Goal: Task Accomplishment & Management: Use online tool/utility

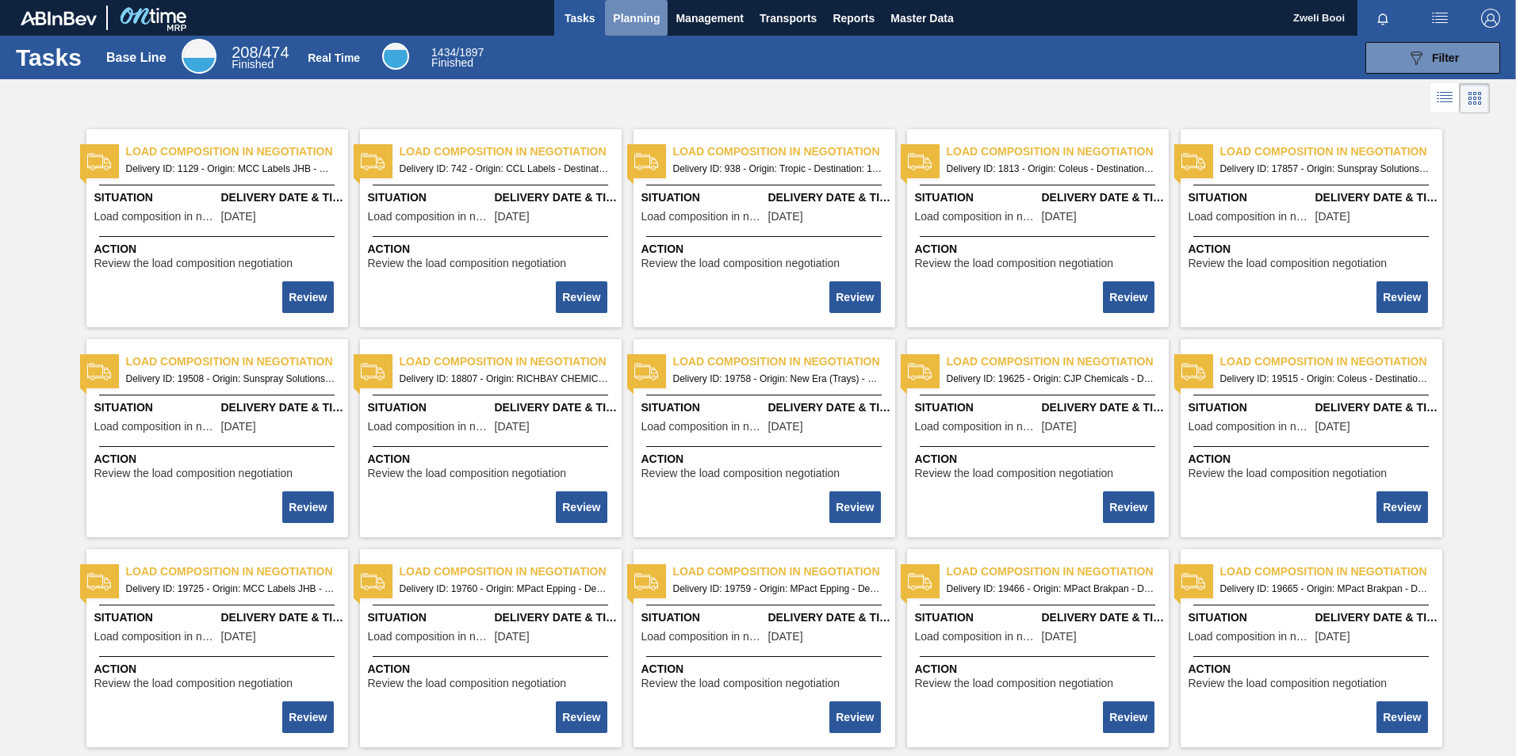
click at [625, 21] on span "Planning" at bounding box center [636, 18] width 47 height 19
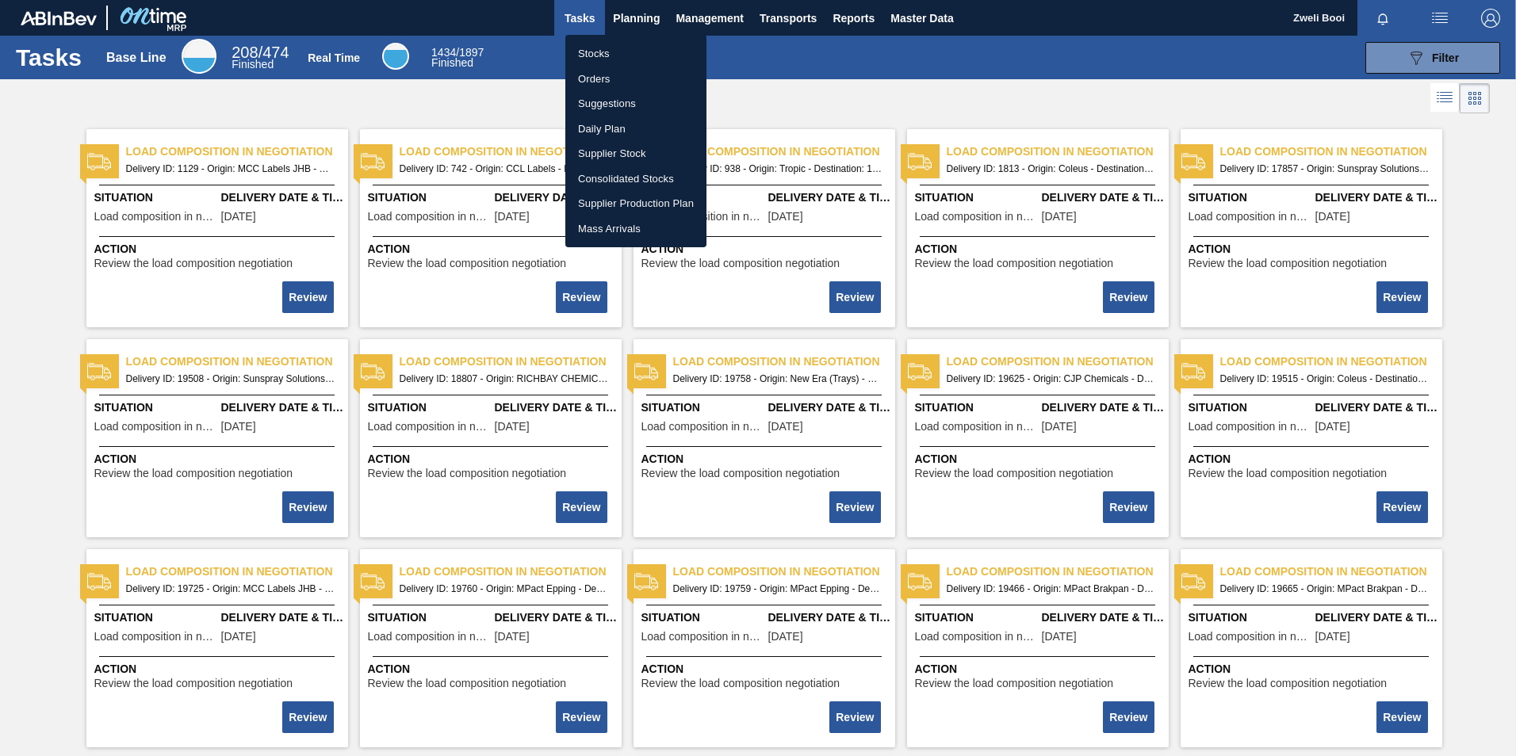
click at [606, 55] on li "Stocks" at bounding box center [635, 53] width 141 height 25
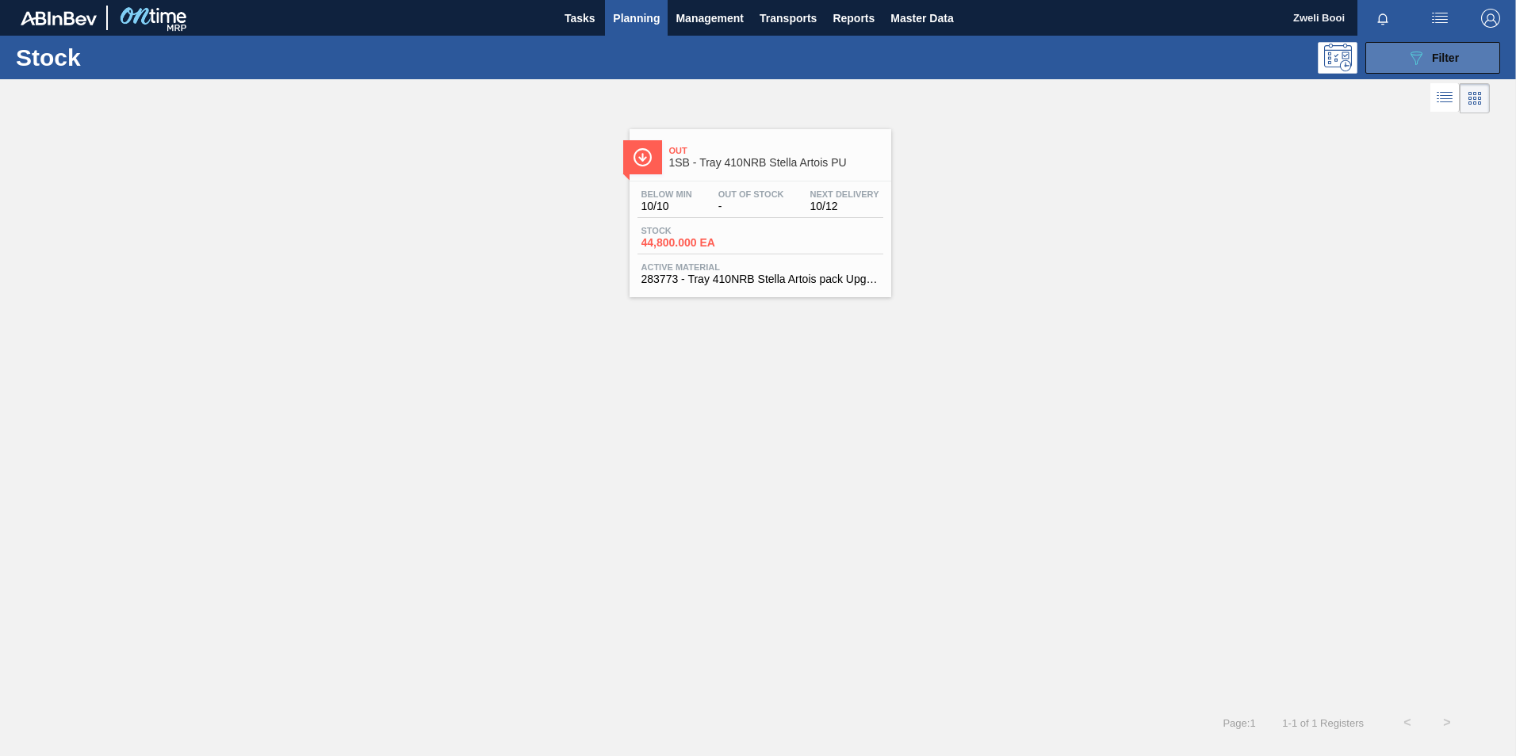
click at [1450, 43] on button "089F7B8B-B2A5-4AFE-B5C0-19BA573D28AC Filter" at bounding box center [1432, 58] width 135 height 32
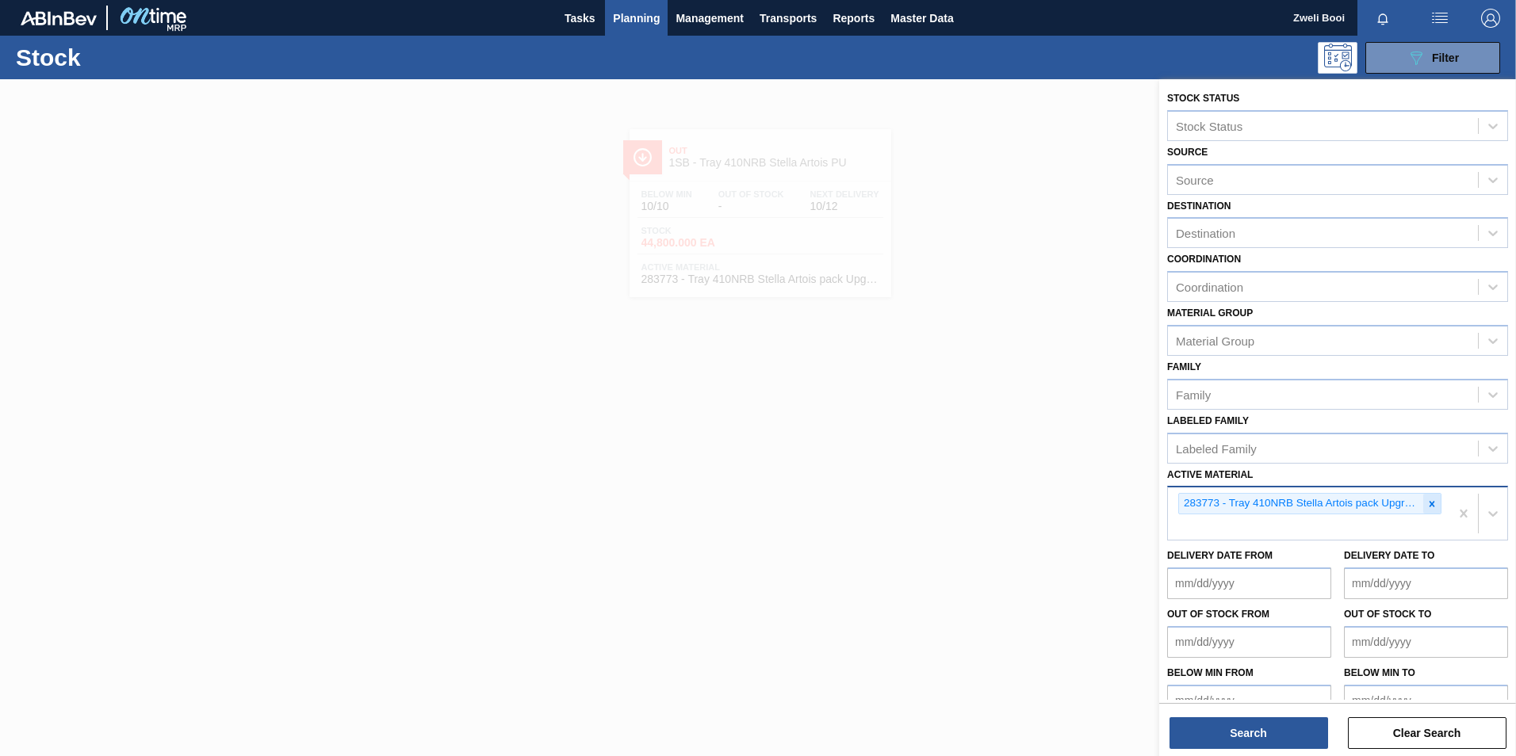
click at [1430, 505] on icon at bounding box center [1432, 504] width 6 height 6
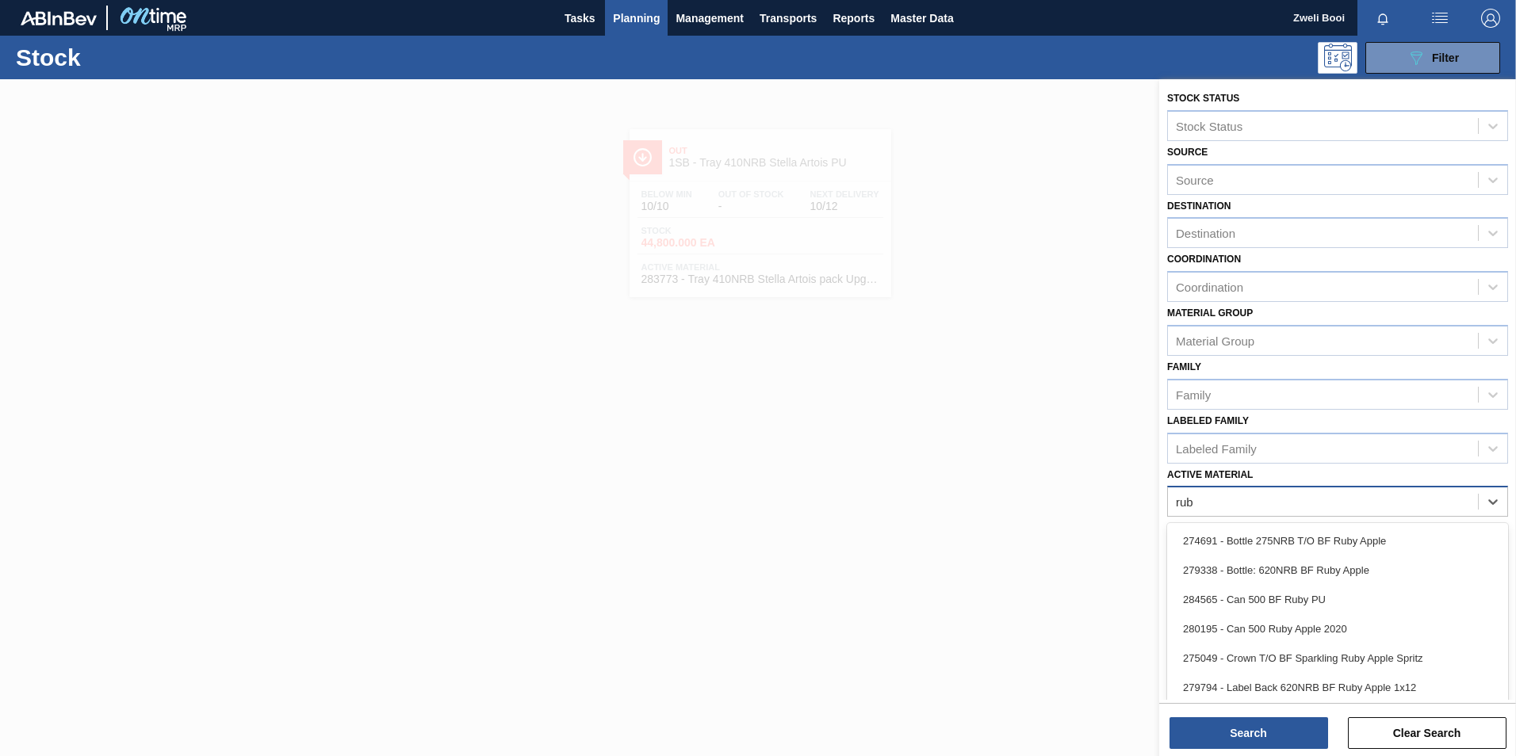
type Material "ruby"
click at [1296, 593] on div "284565 - Can 500 BF Ruby PU" at bounding box center [1337, 599] width 341 height 29
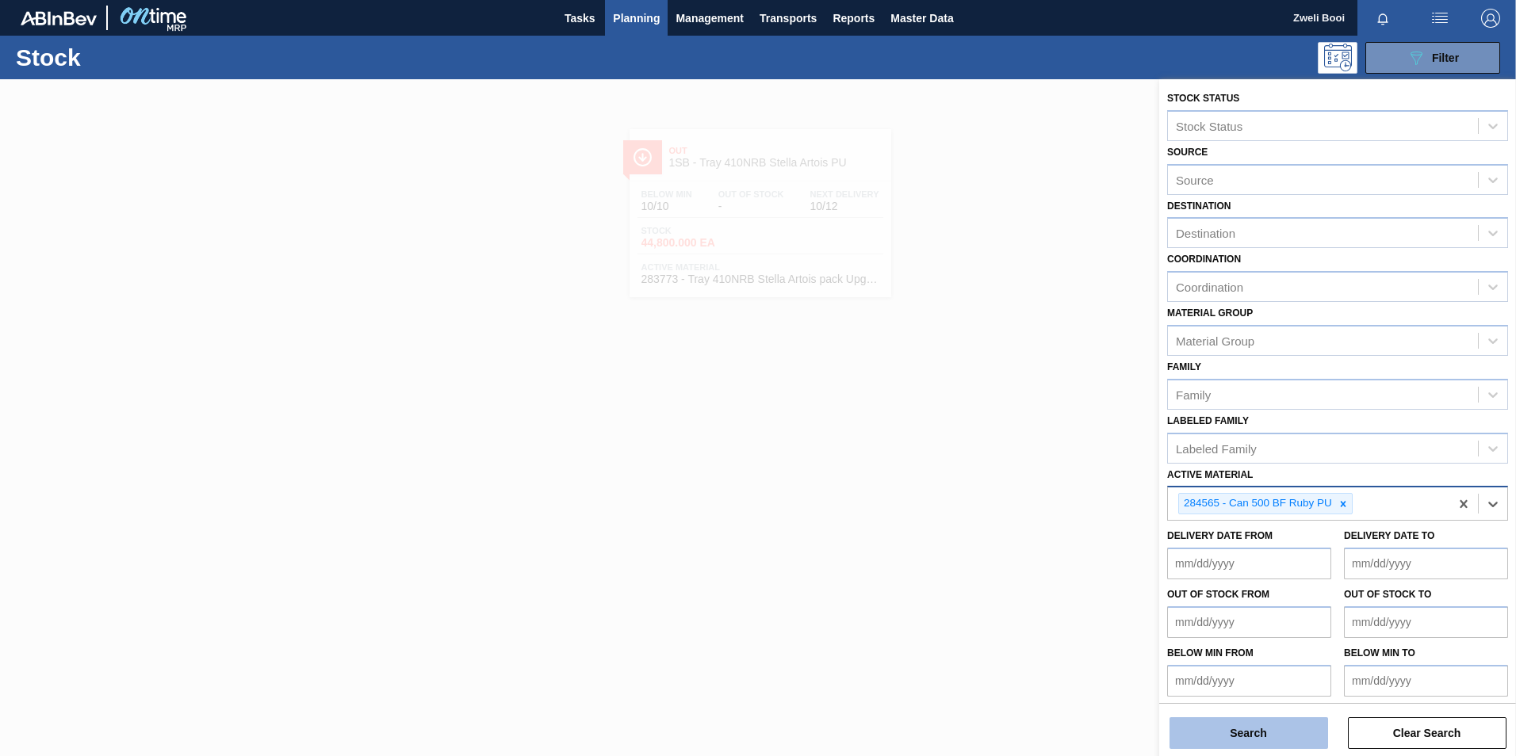
click at [1287, 729] on button "Search" at bounding box center [1248, 733] width 159 height 32
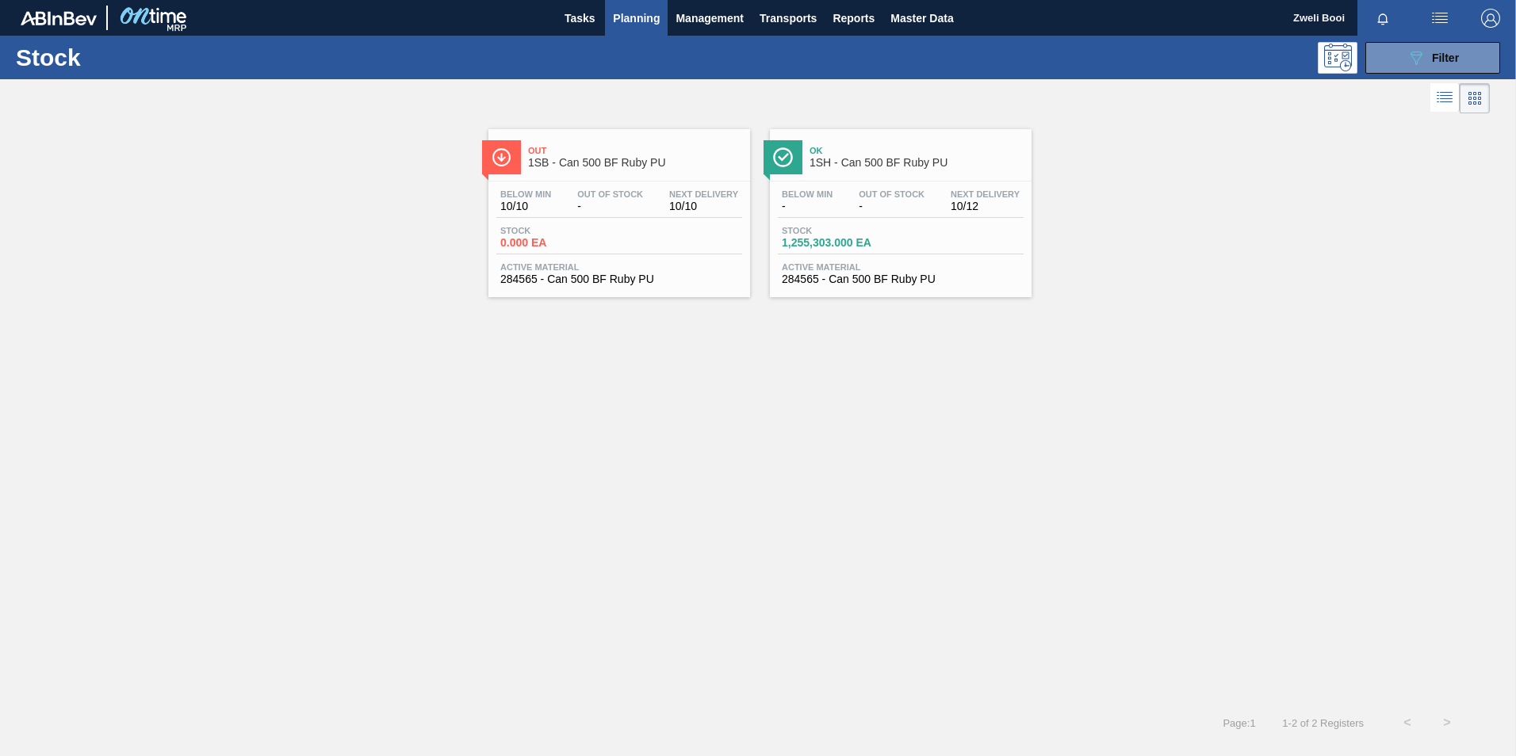
click at [612, 178] on div "Out 1SB - Can 500 BF Ruby PU Below Min 10/10 Out Of Stock - Next Delivery 10/10…" at bounding box center [619, 213] width 262 height 168
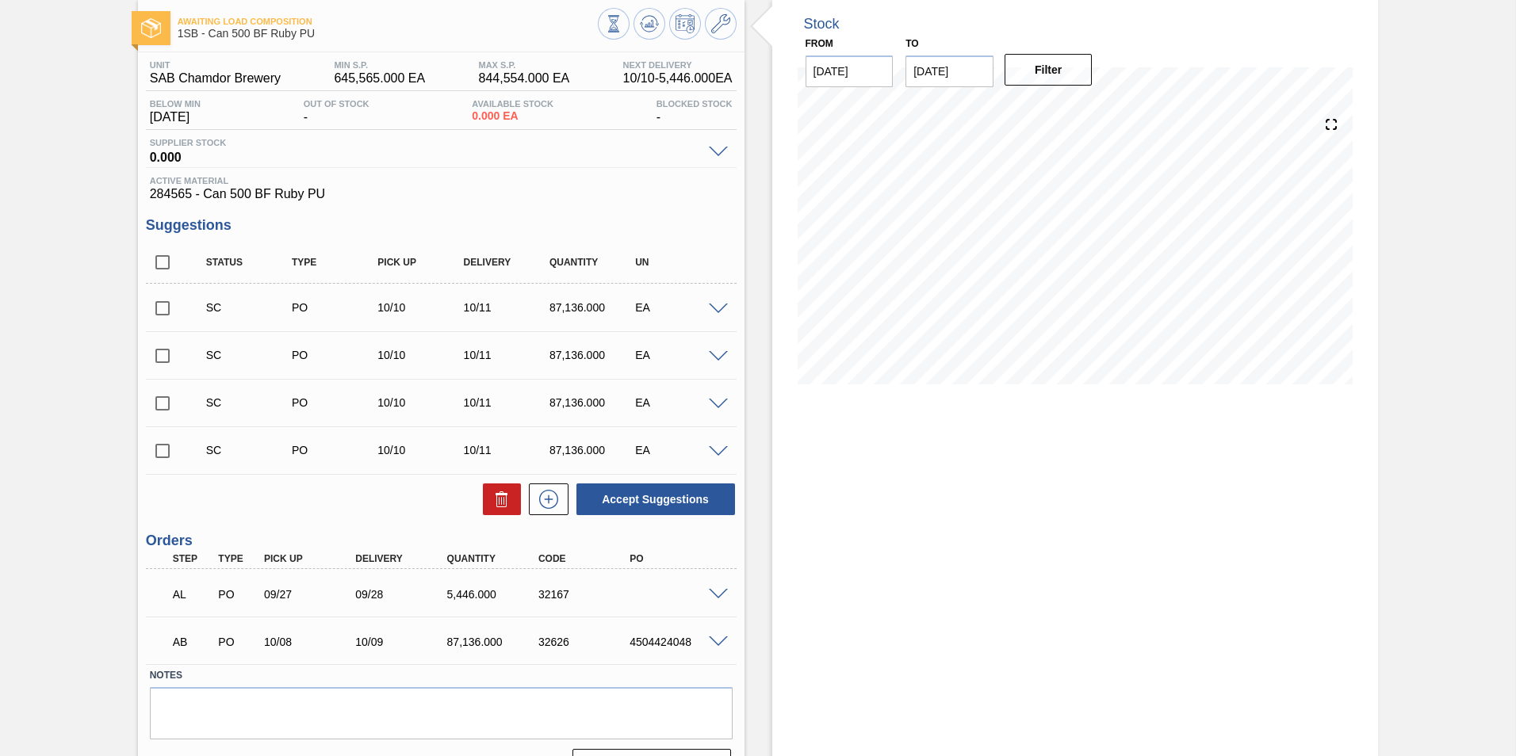
scroll to position [117, 0]
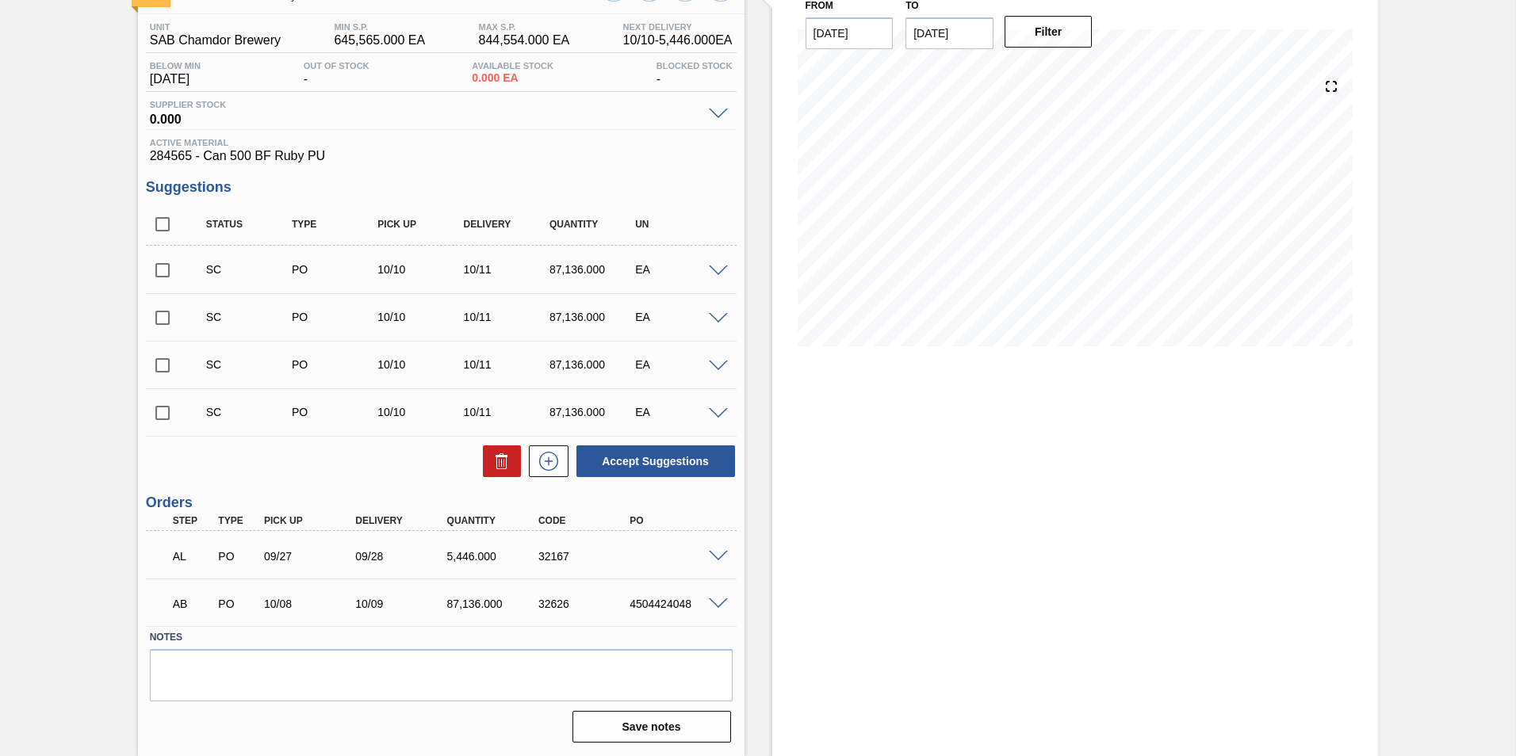
click at [719, 601] on span at bounding box center [718, 605] width 19 height 12
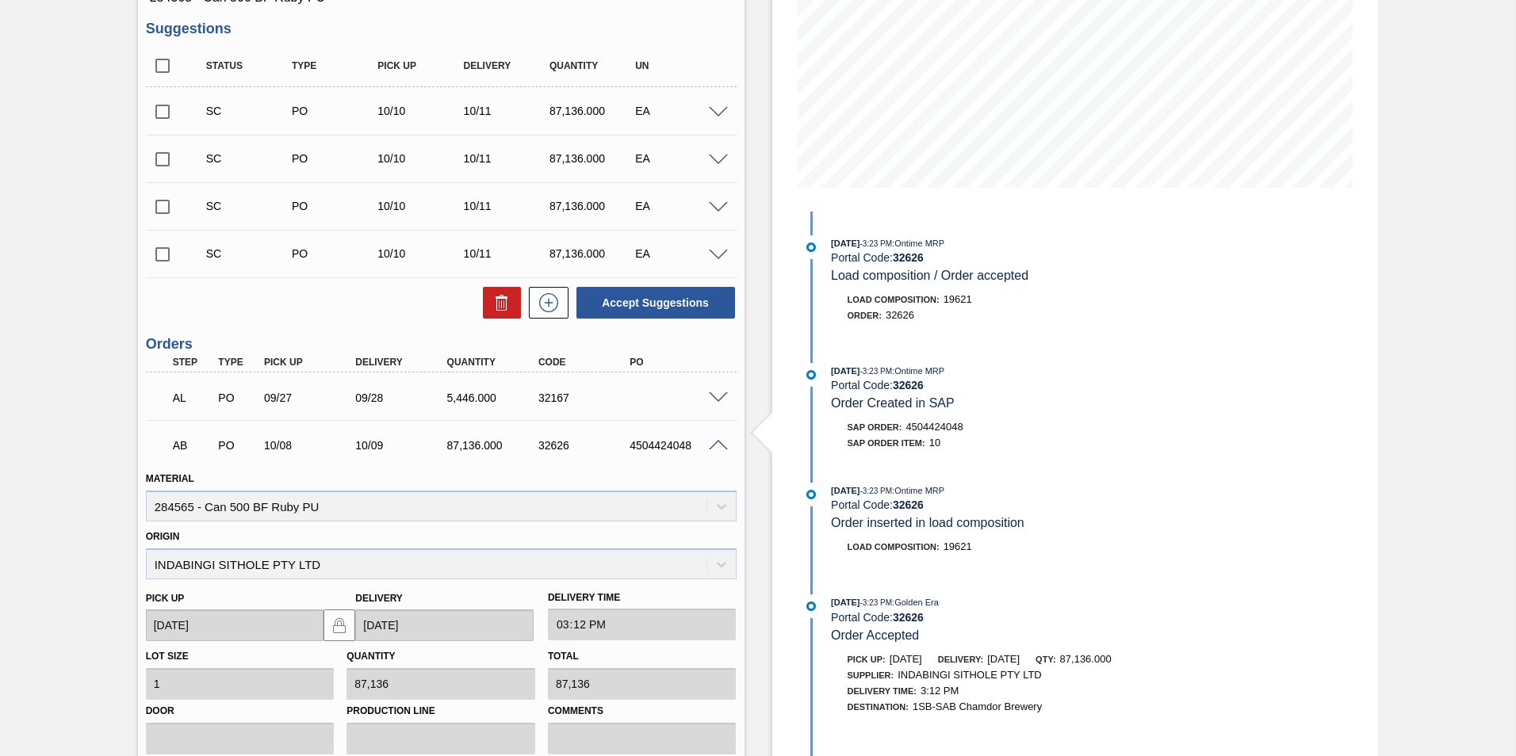
scroll to position [197, 0]
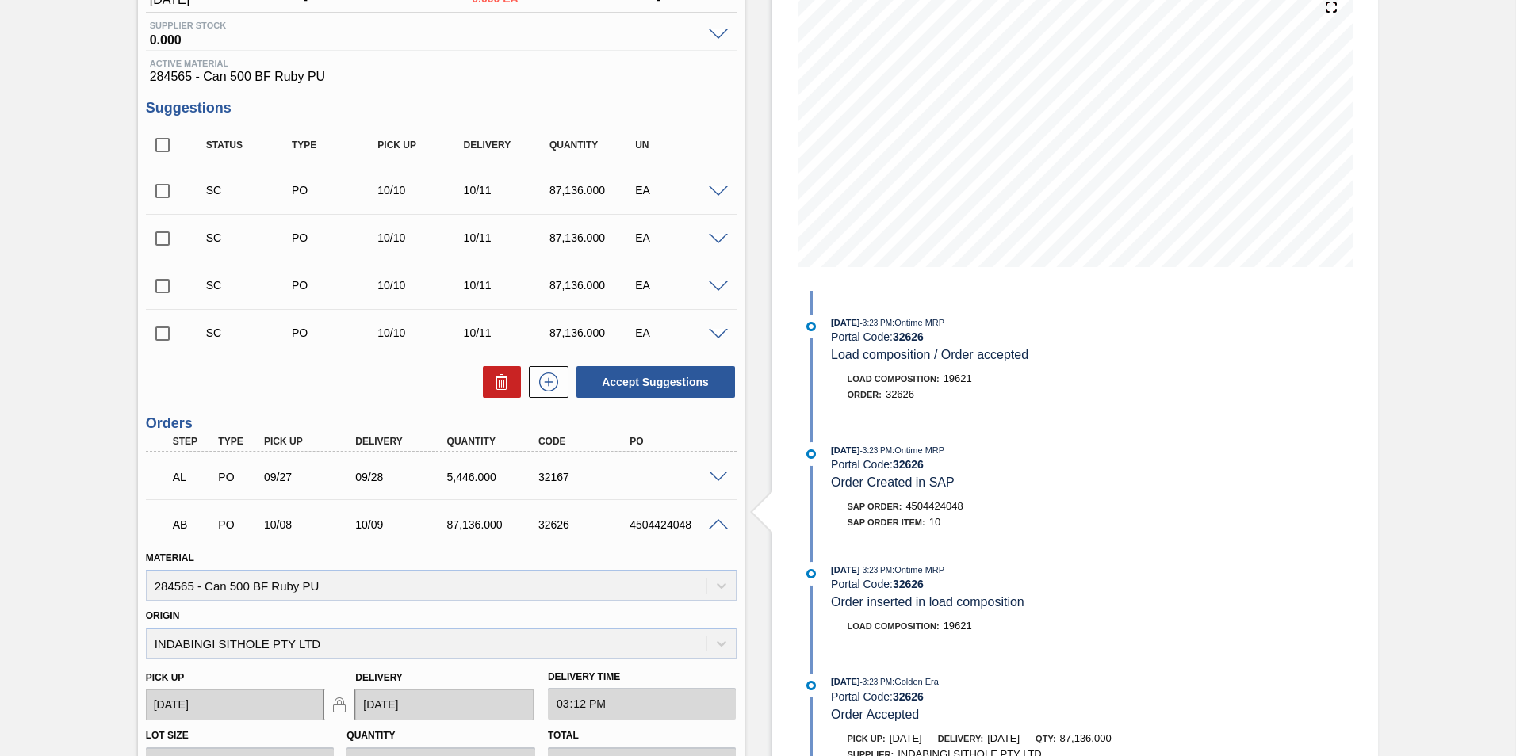
click at [717, 520] on span at bounding box center [718, 525] width 19 height 12
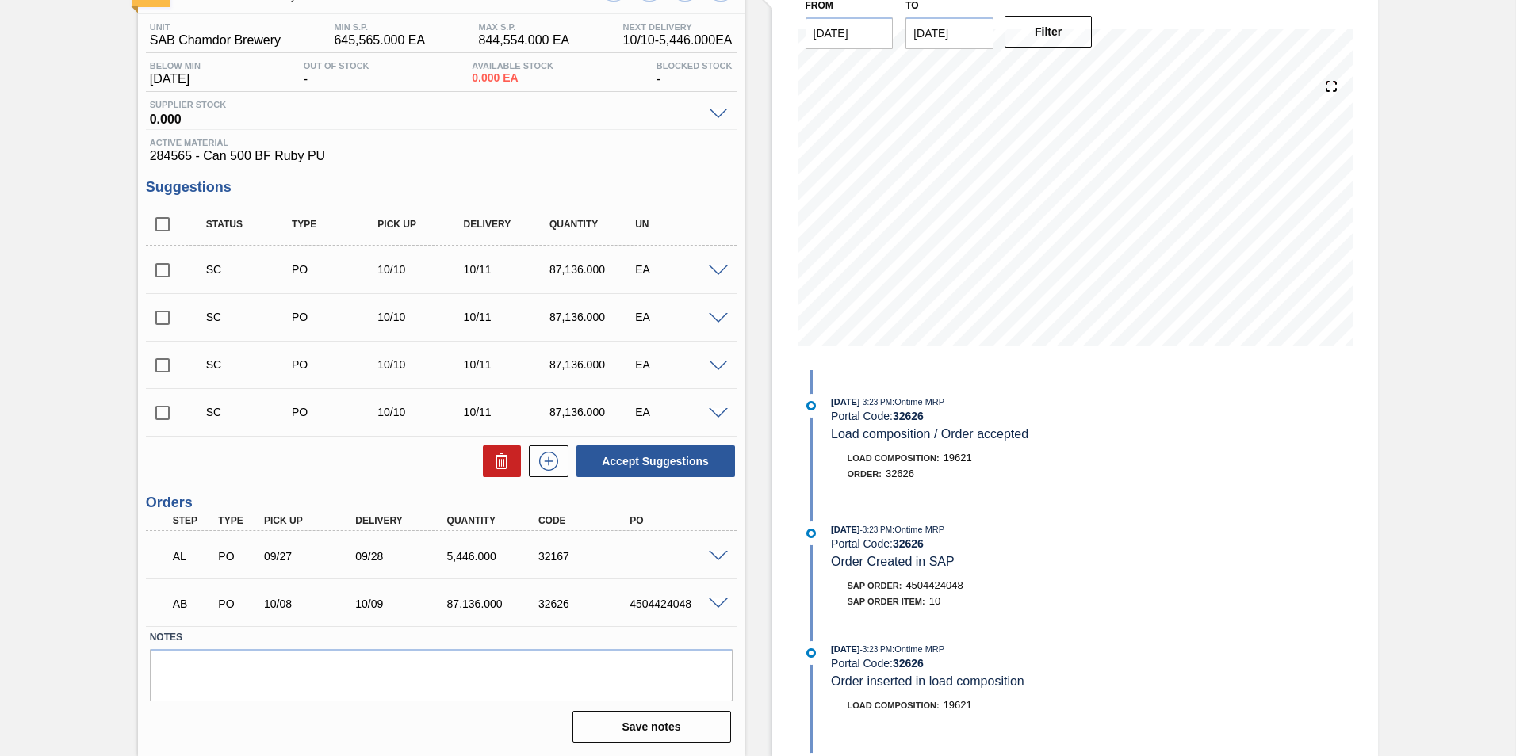
click at [720, 551] on span at bounding box center [718, 557] width 19 height 12
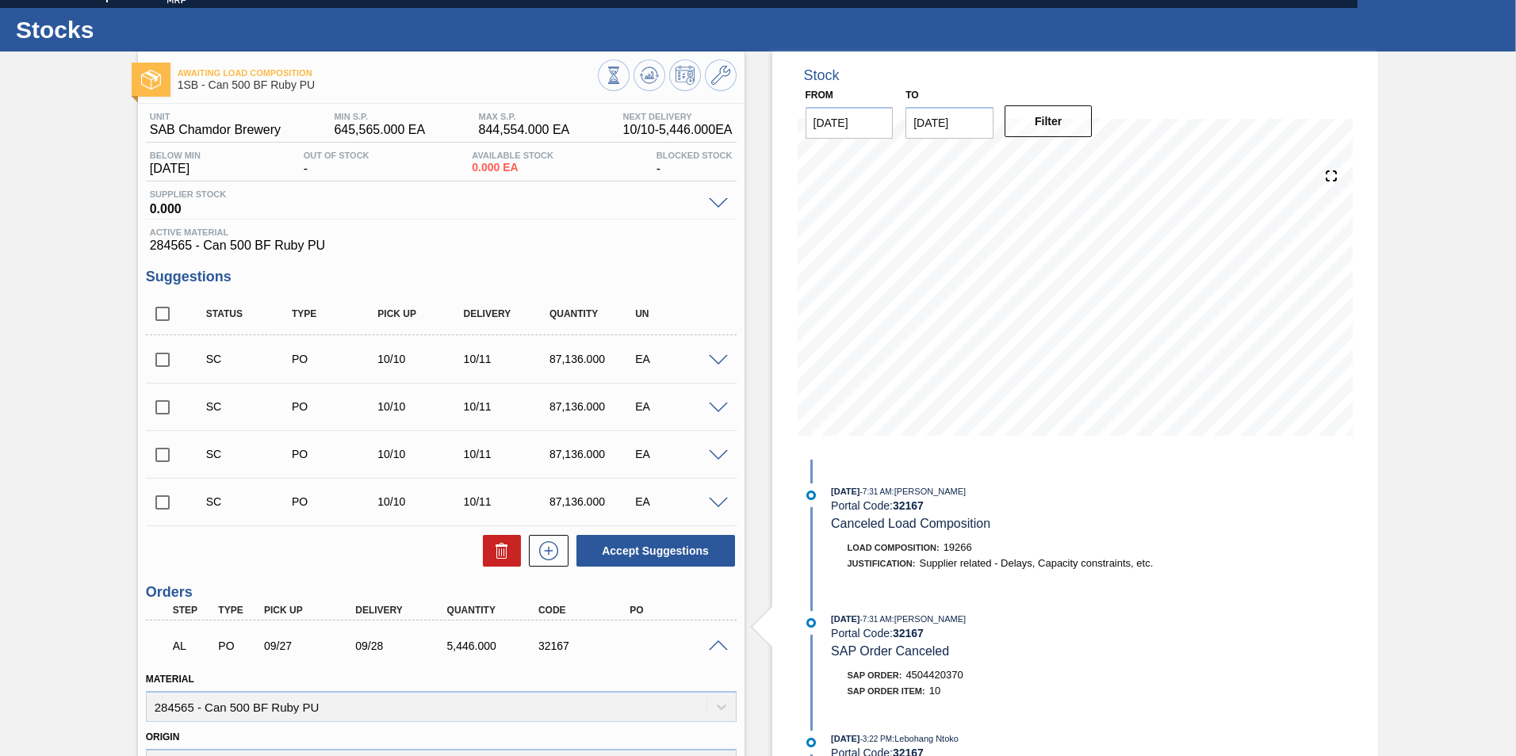
scroll to position [26, 0]
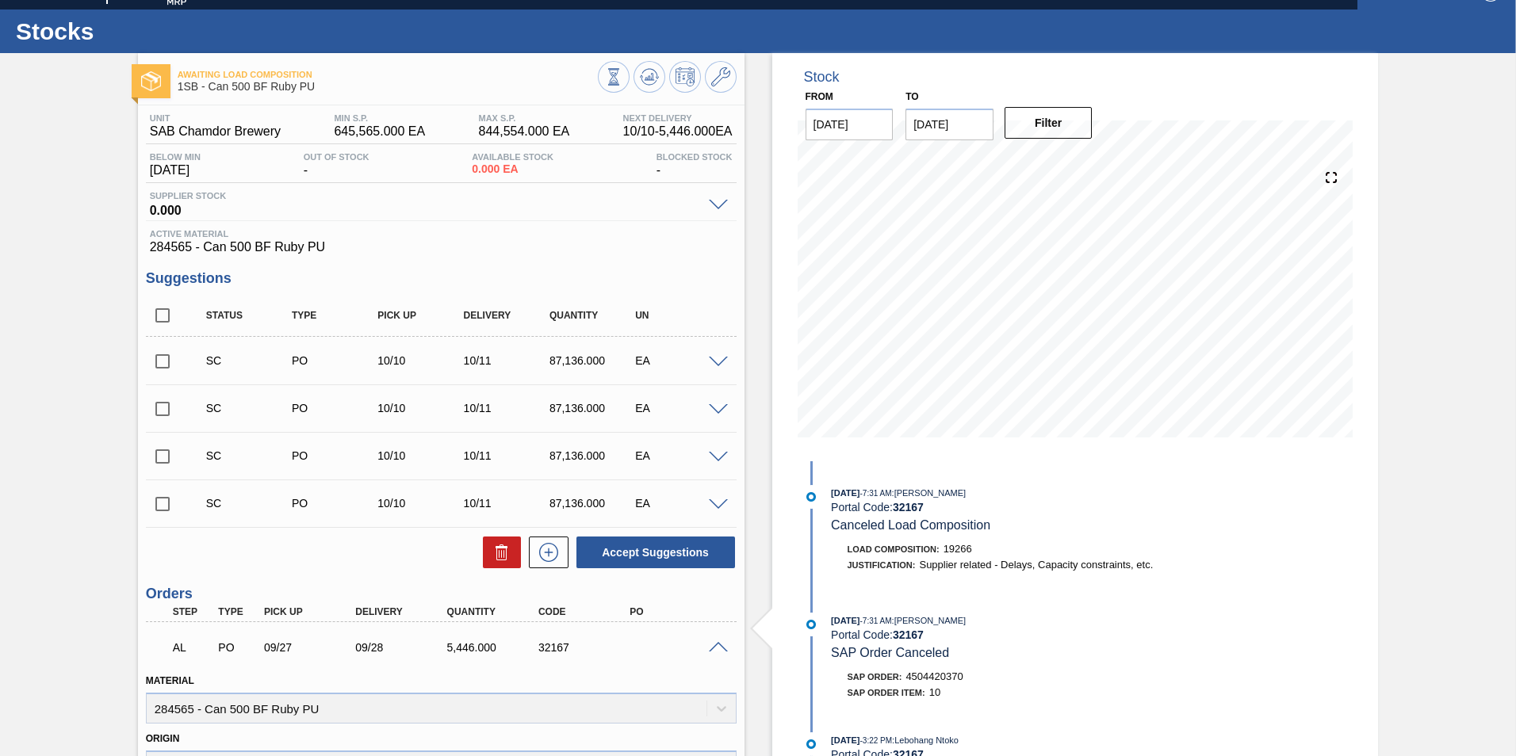
click at [717, 363] on span at bounding box center [718, 363] width 19 height 12
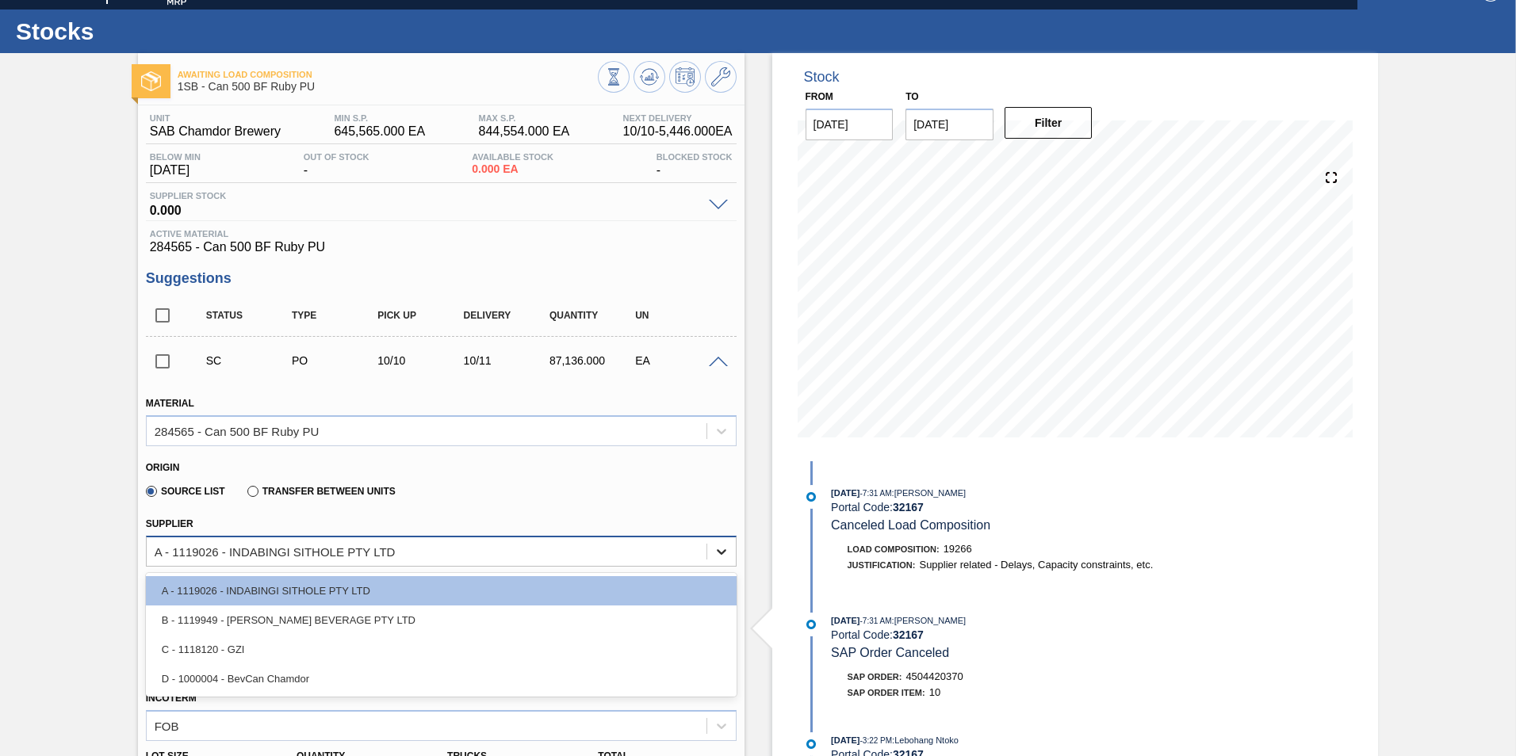
click at [727, 557] on div at bounding box center [721, 551] width 29 height 29
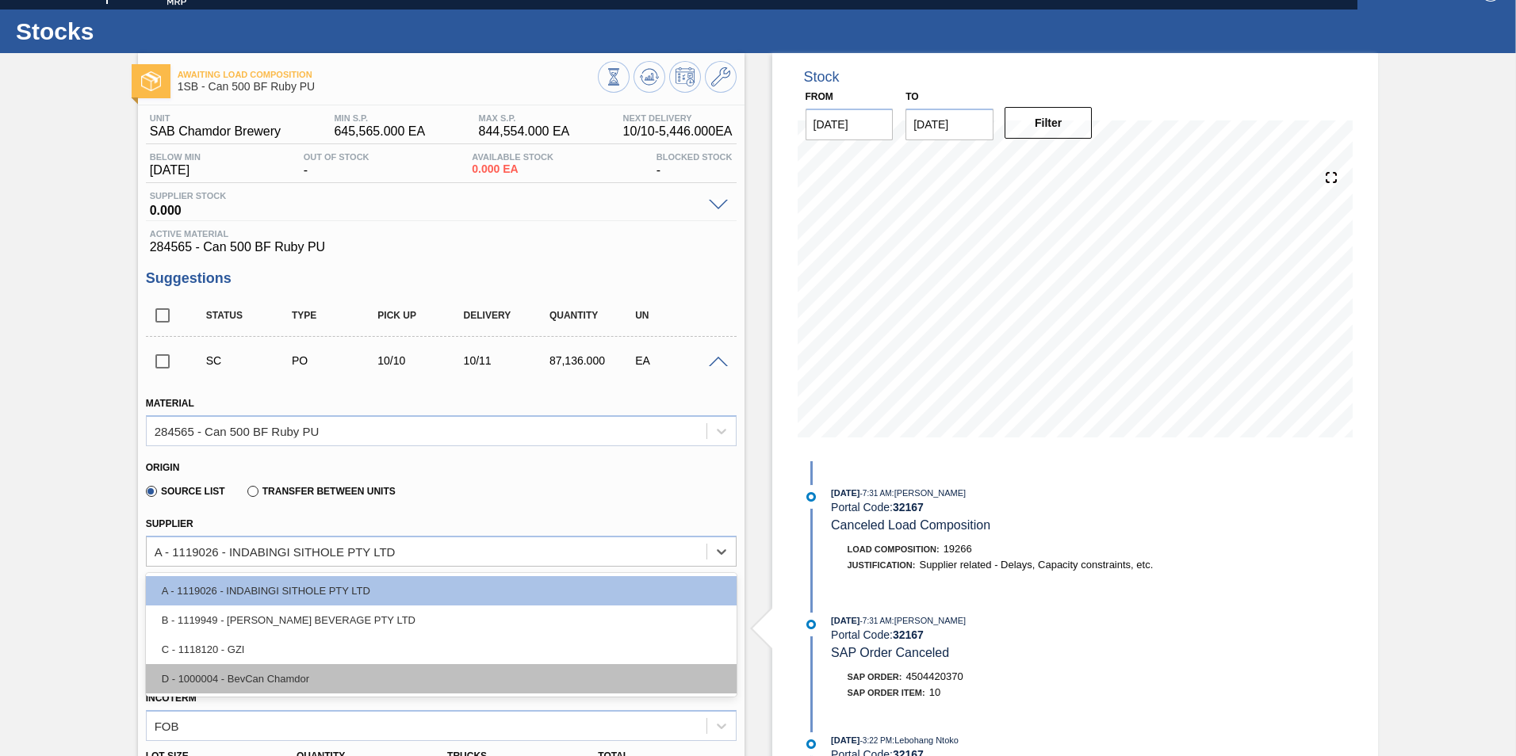
click at [482, 671] on div "D - 1000004 - BevCan Chamdor" at bounding box center [441, 678] width 591 height 29
type input "163,380.000"
type input "0.533"
type input "0.053"
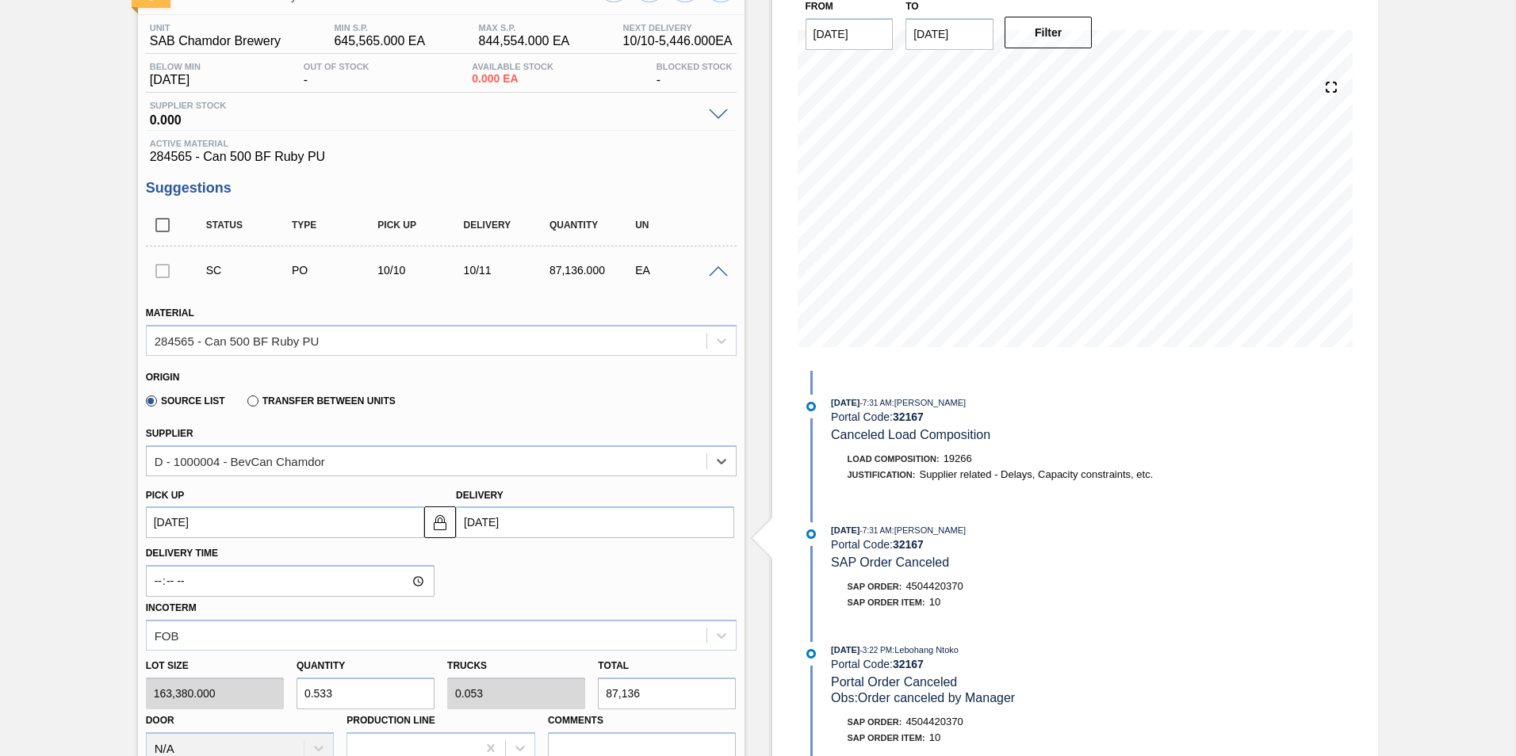
scroll to position [264, 0]
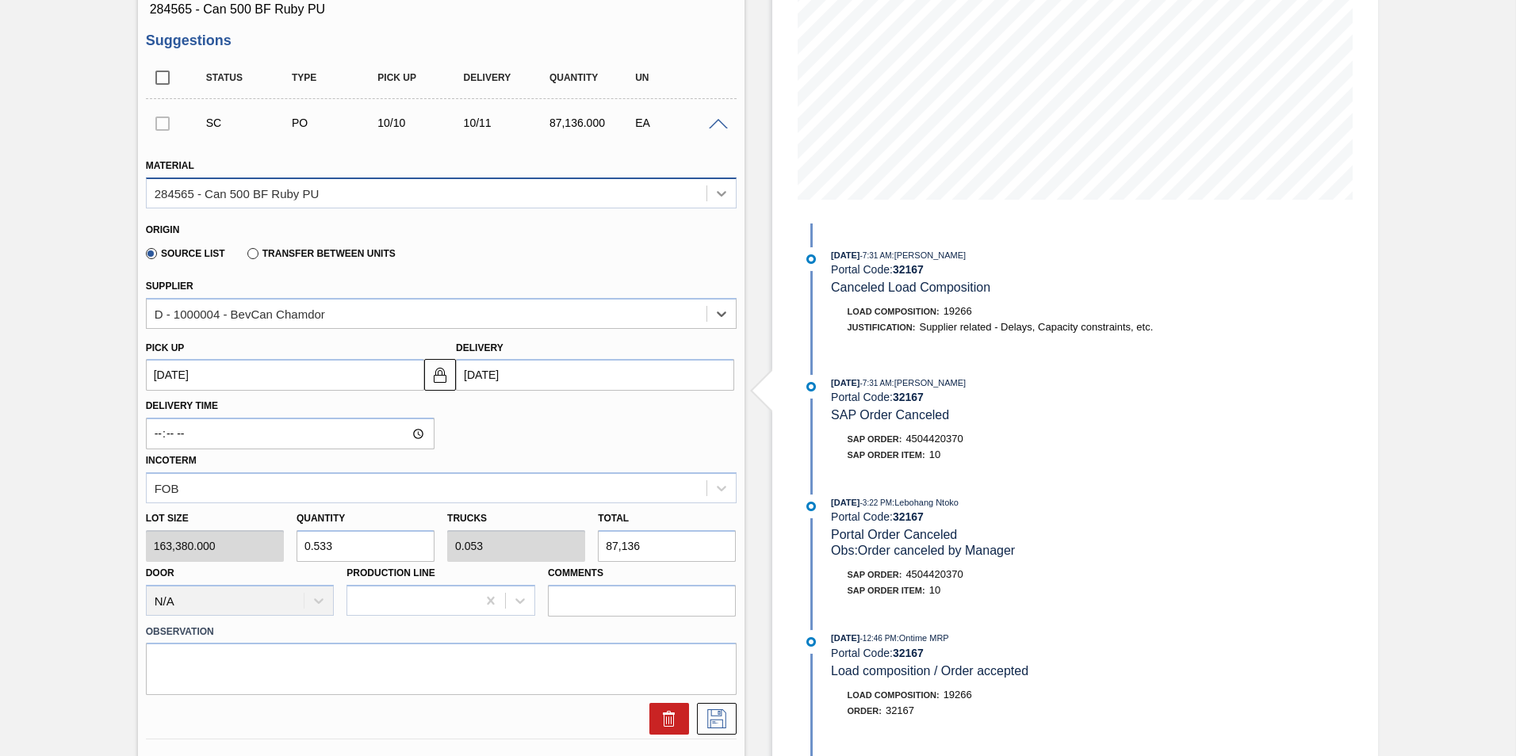
click at [720, 195] on icon at bounding box center [722, 194] width 10 height 6
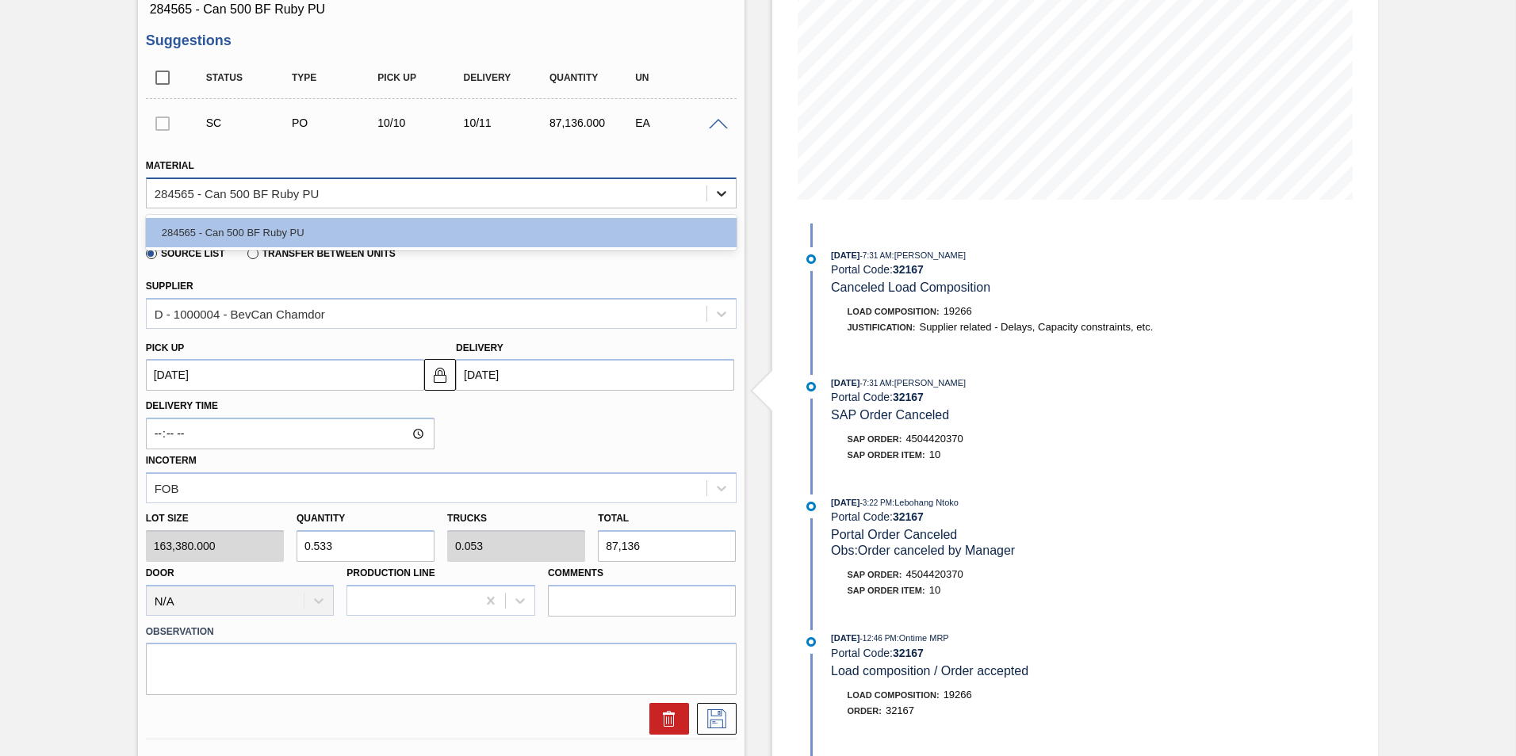
click at [717, 194] on icon at bounding box center [721, 194] width 16 height 16
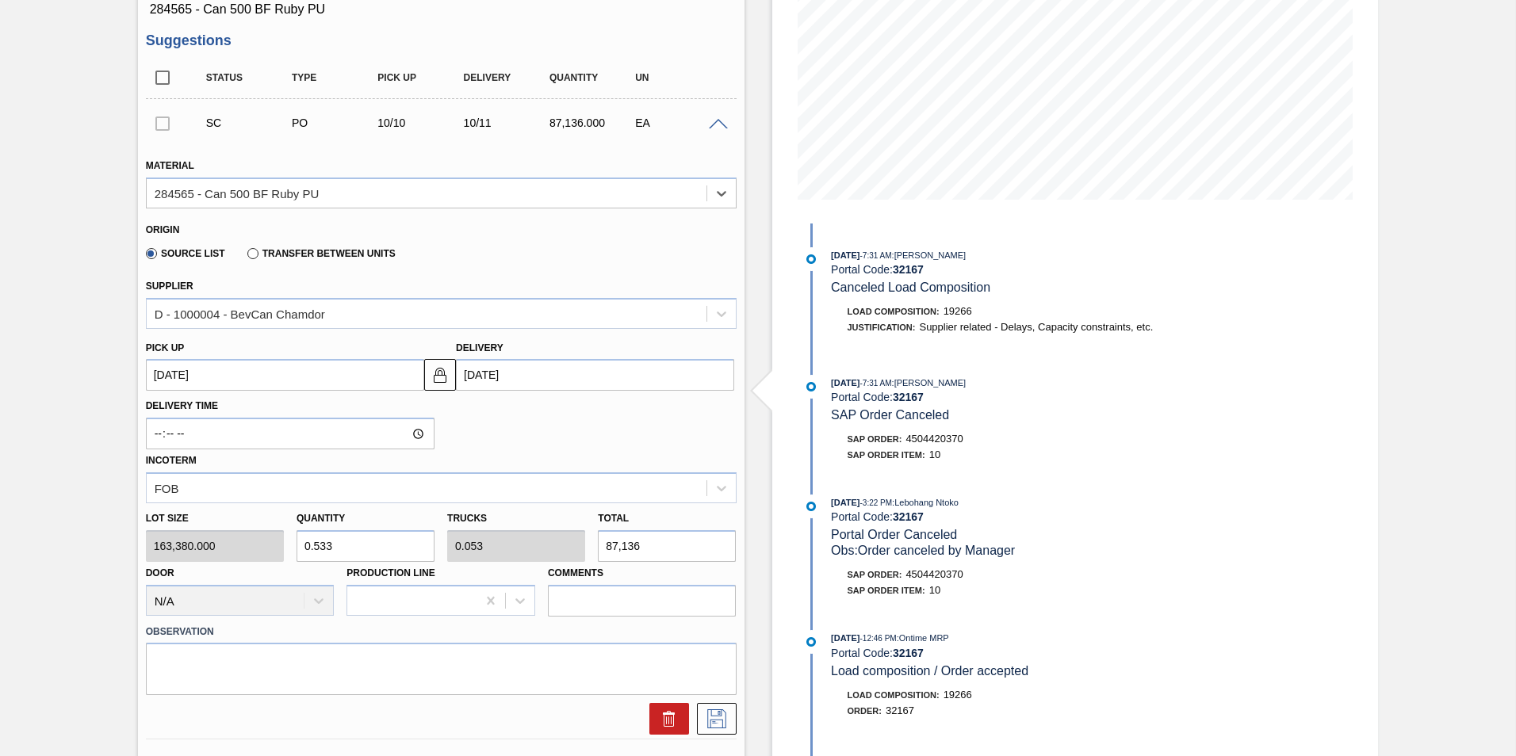
click at [721, 123] on span at bounding box center [718, 125] width 19 height 12
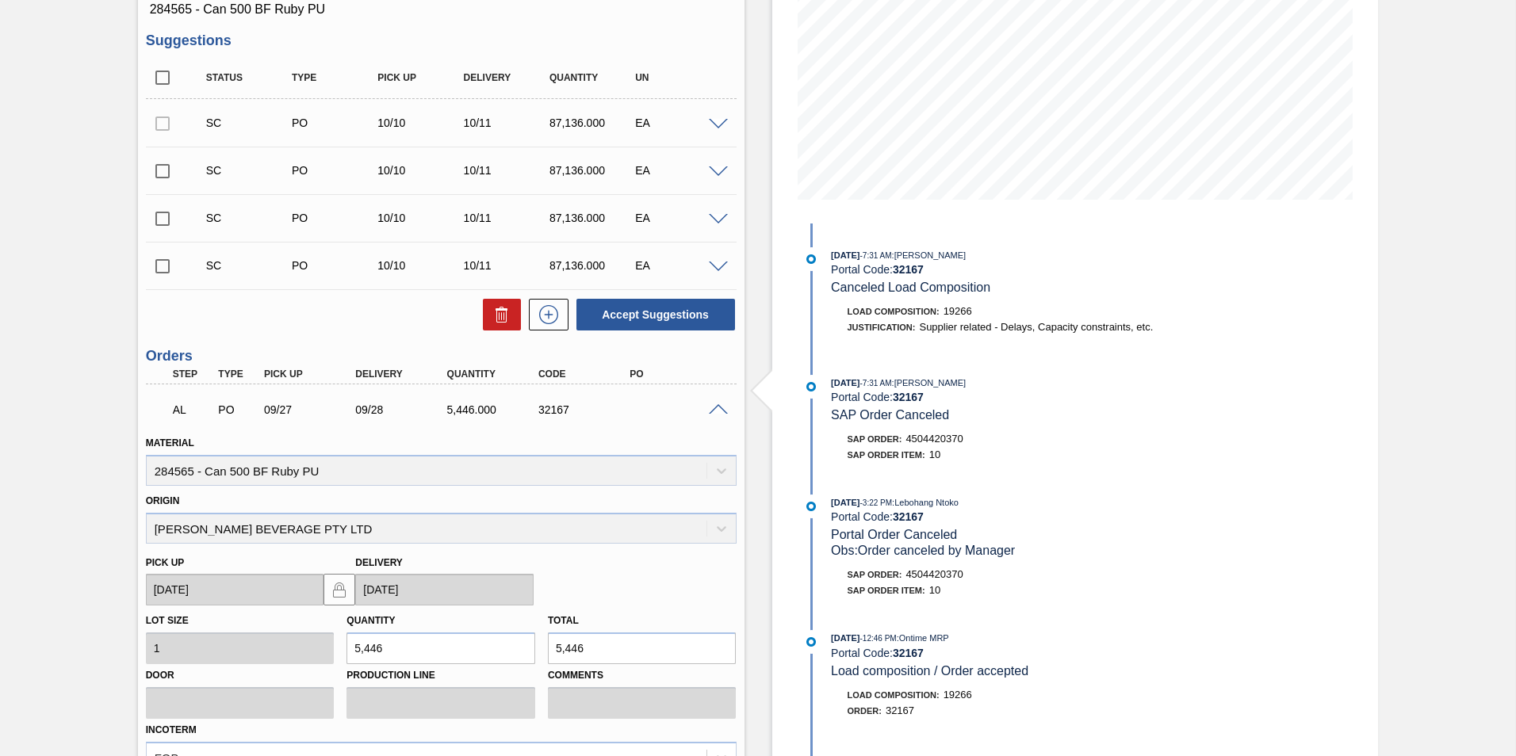
click at [719, 410] on span at bounding box center [718, 410] width 19 height 12
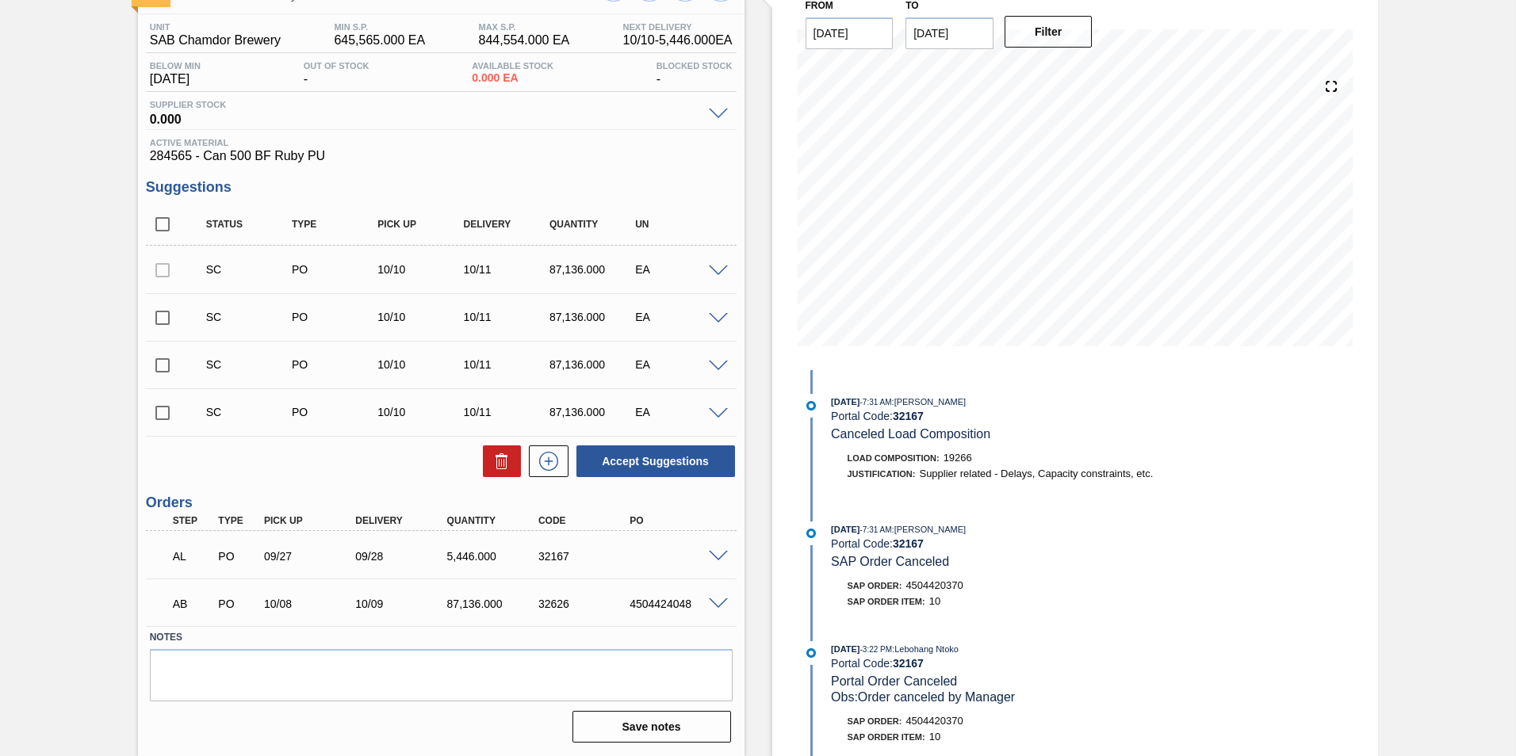
click at [718, 405] on div "SC PO 10/10 10/11 87,136.000 EA" at bounding box center [441, 412] width 591 height 40
click at [721, 415] on span at bounding box center [718, 414] width 19 height 12
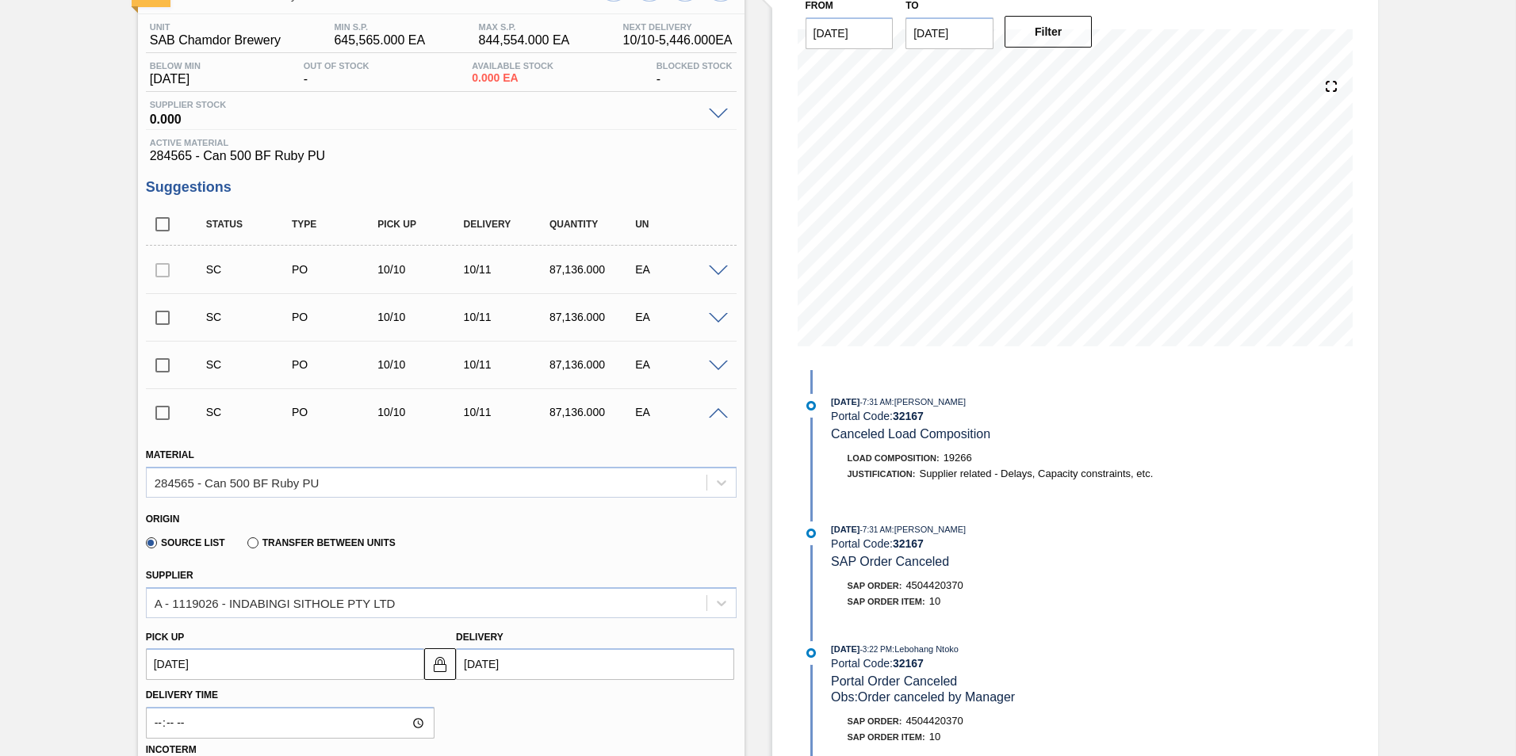
scroll to position [264, 0]
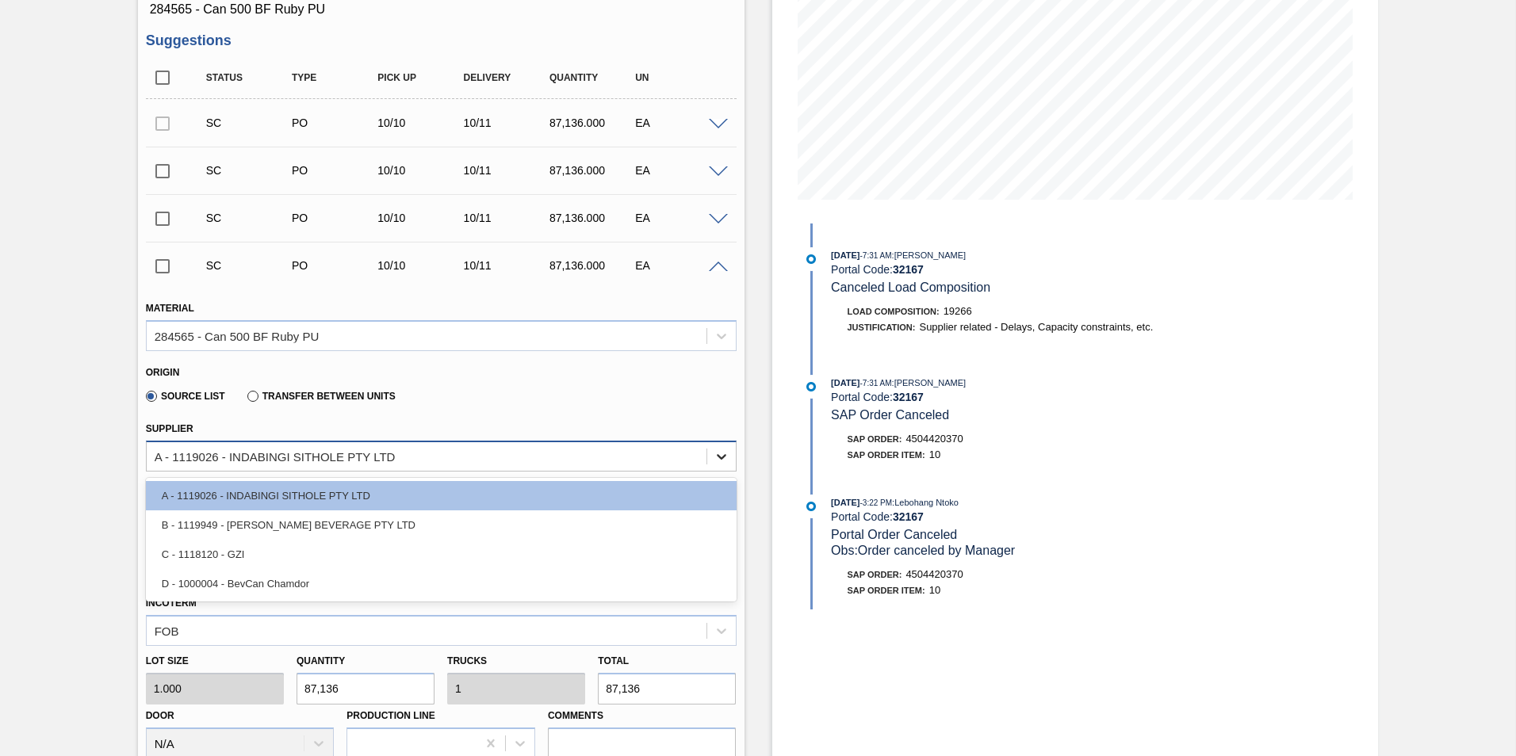
click at [717, 458] on icon at bounding box center [721, 457] width 16 height 16
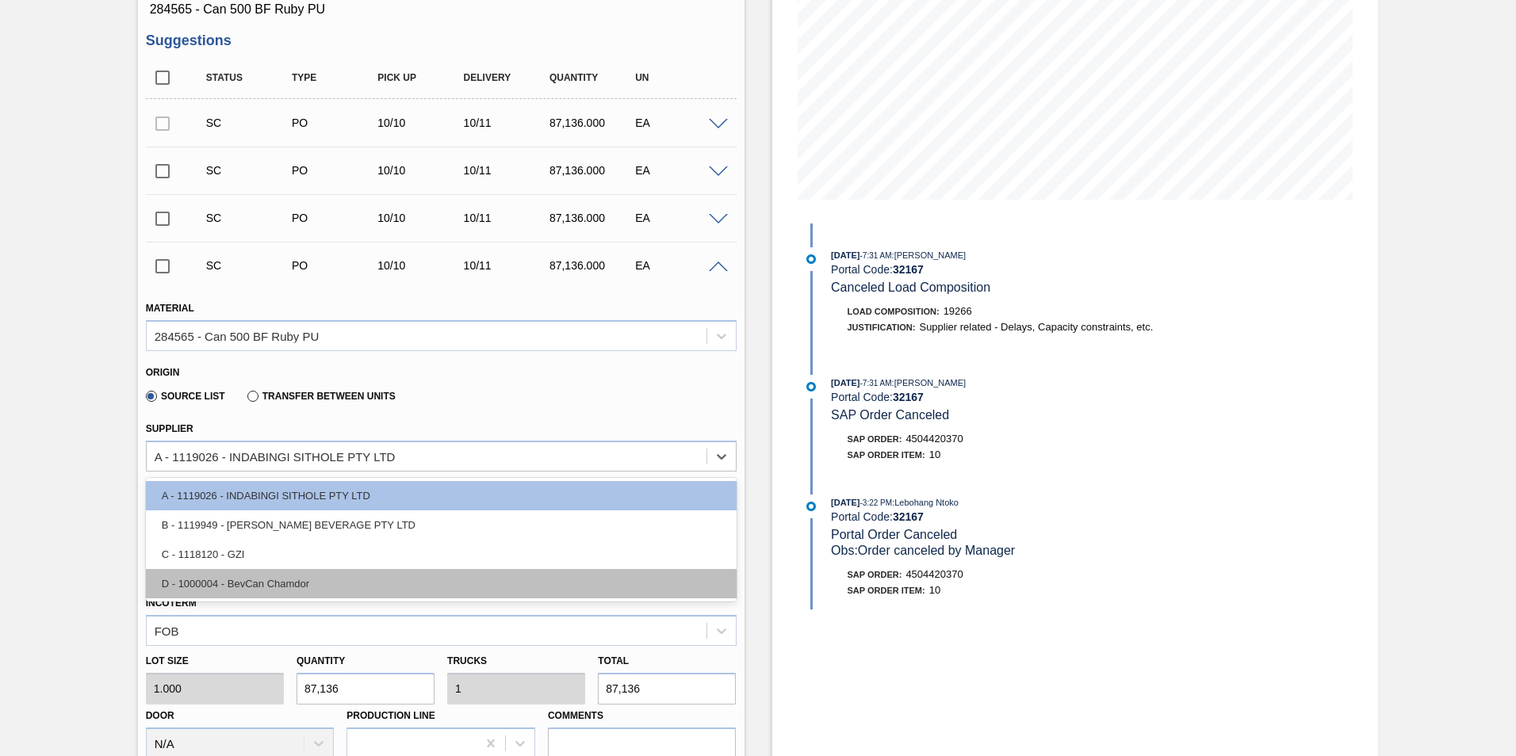
click at [365, 572] on div "D - 1000004 - BevCan Chamdor" at bounding box center [441, 583] width 591 height 29
type input "163,380.000"
type input "0.533"
type input "0.053"
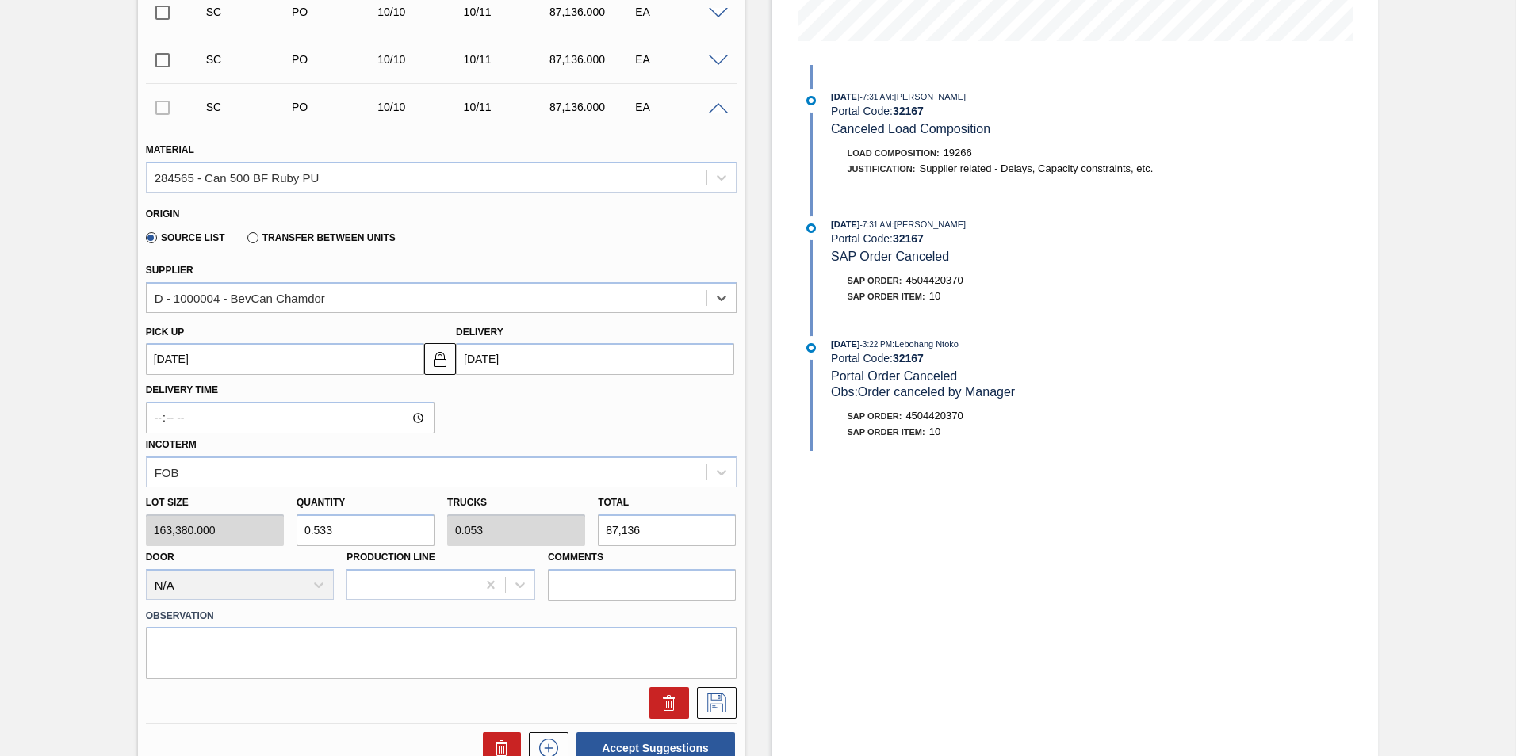
scroll to position [502, 0]
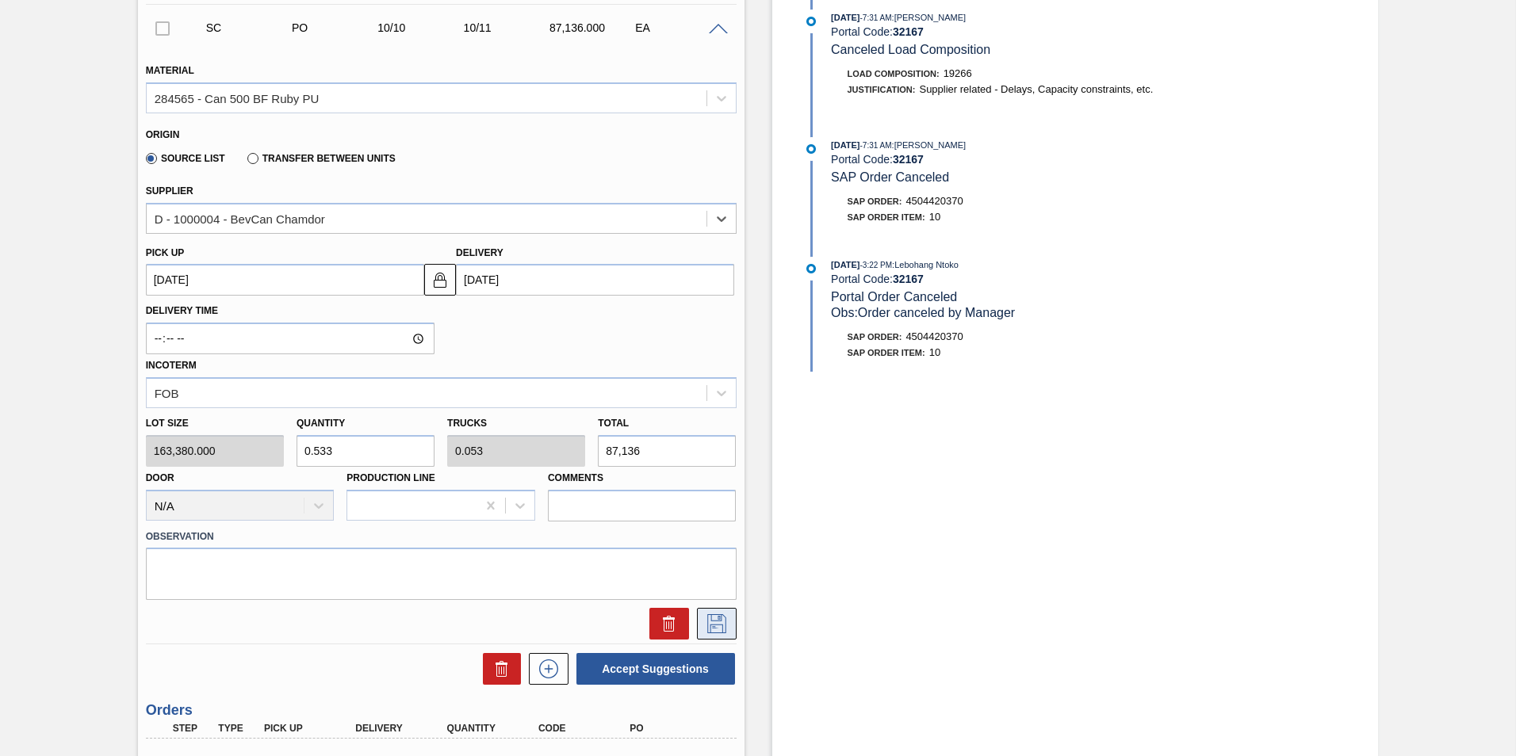
click at [705, 621] on icon at bounding box center [716, 623] width 25 height 19
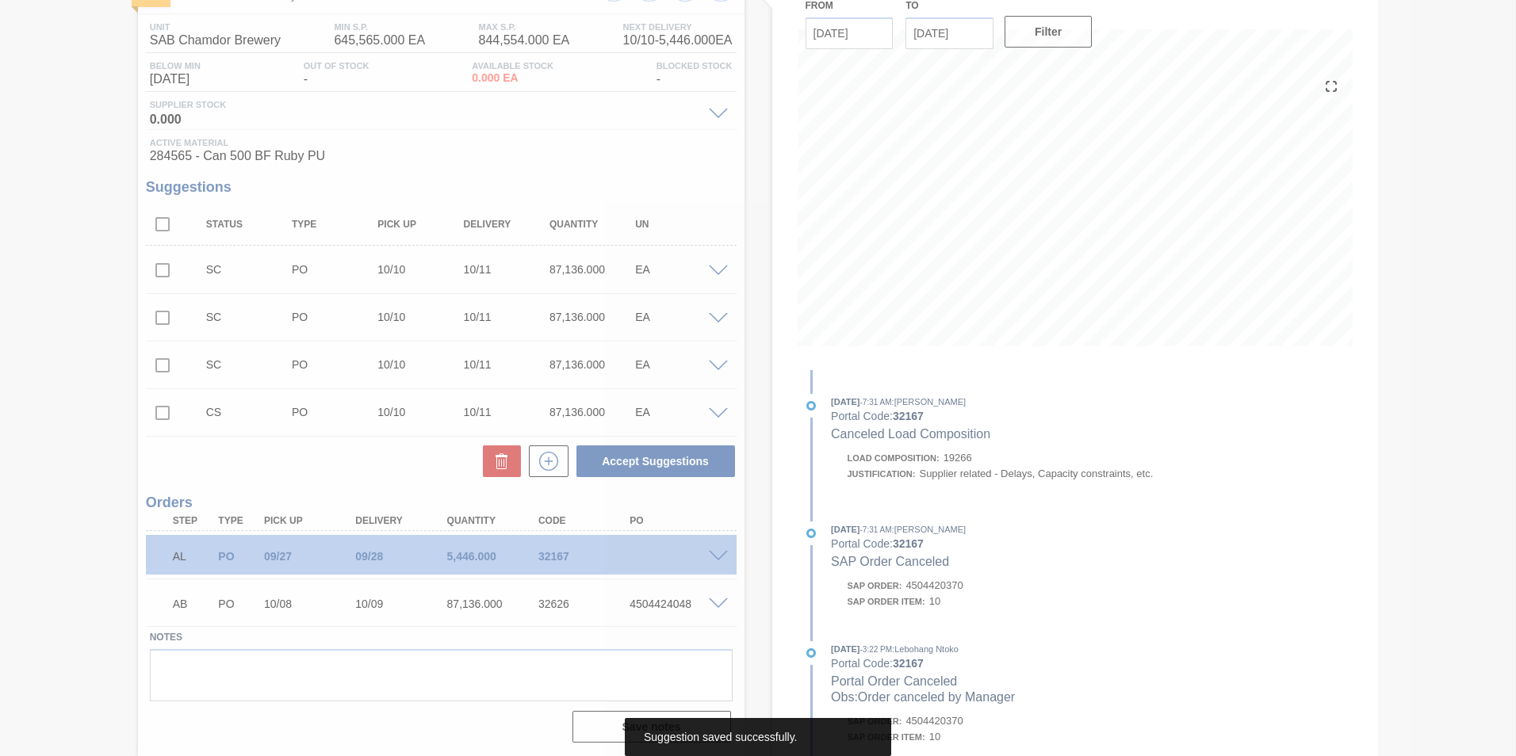
scroll to position [117, 0]
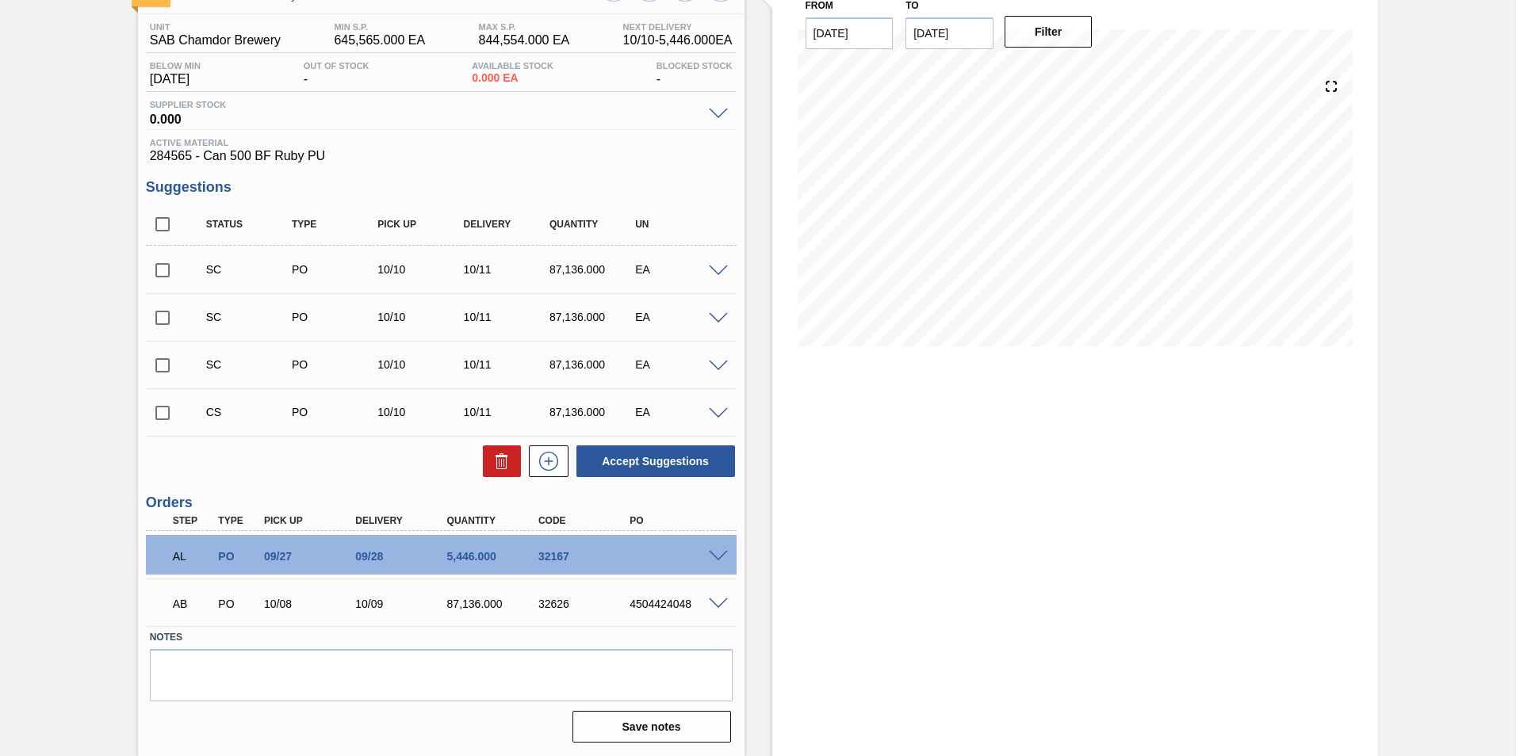
click at [718, 553] on span at bounding box center [718, 557] width 19 height 12
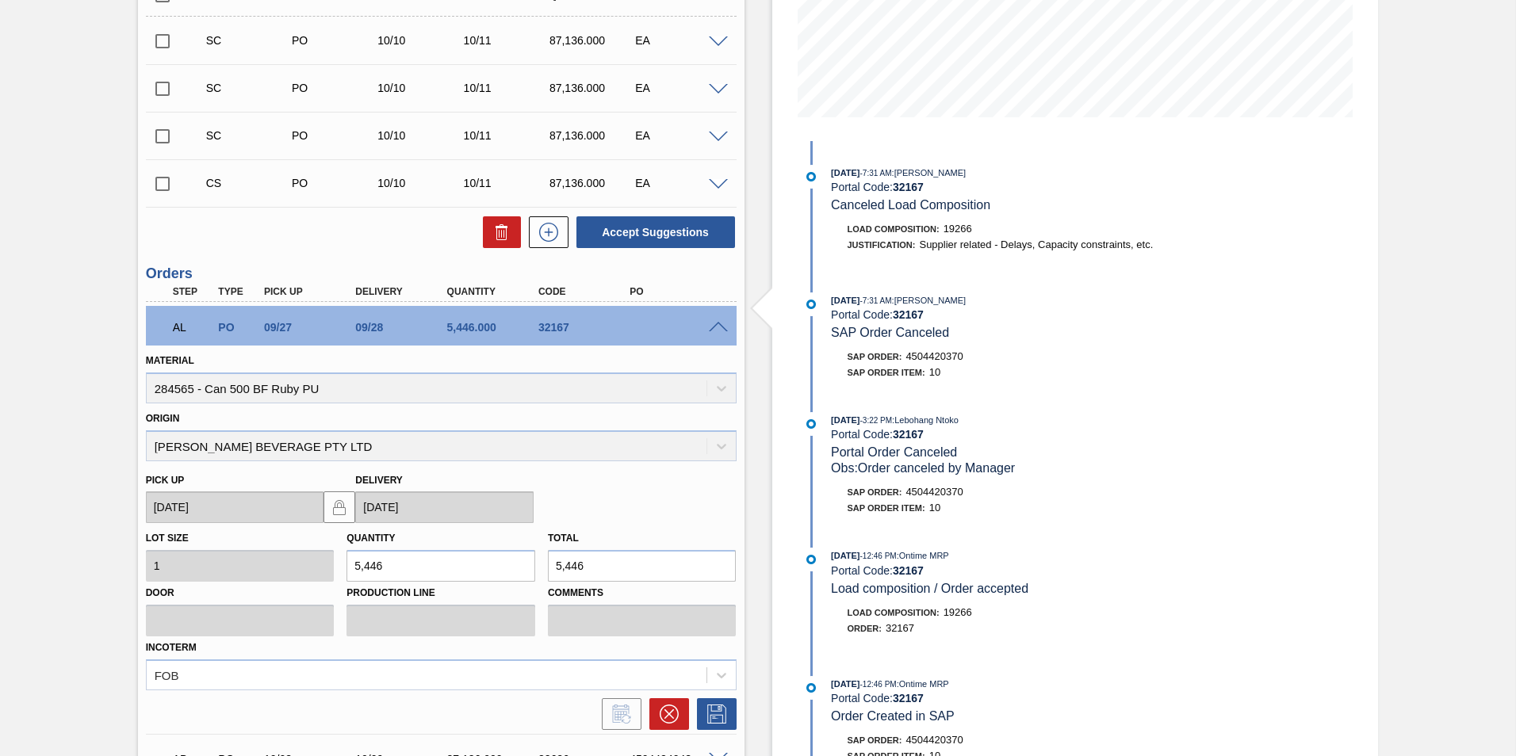
scroll to position [355, 0]
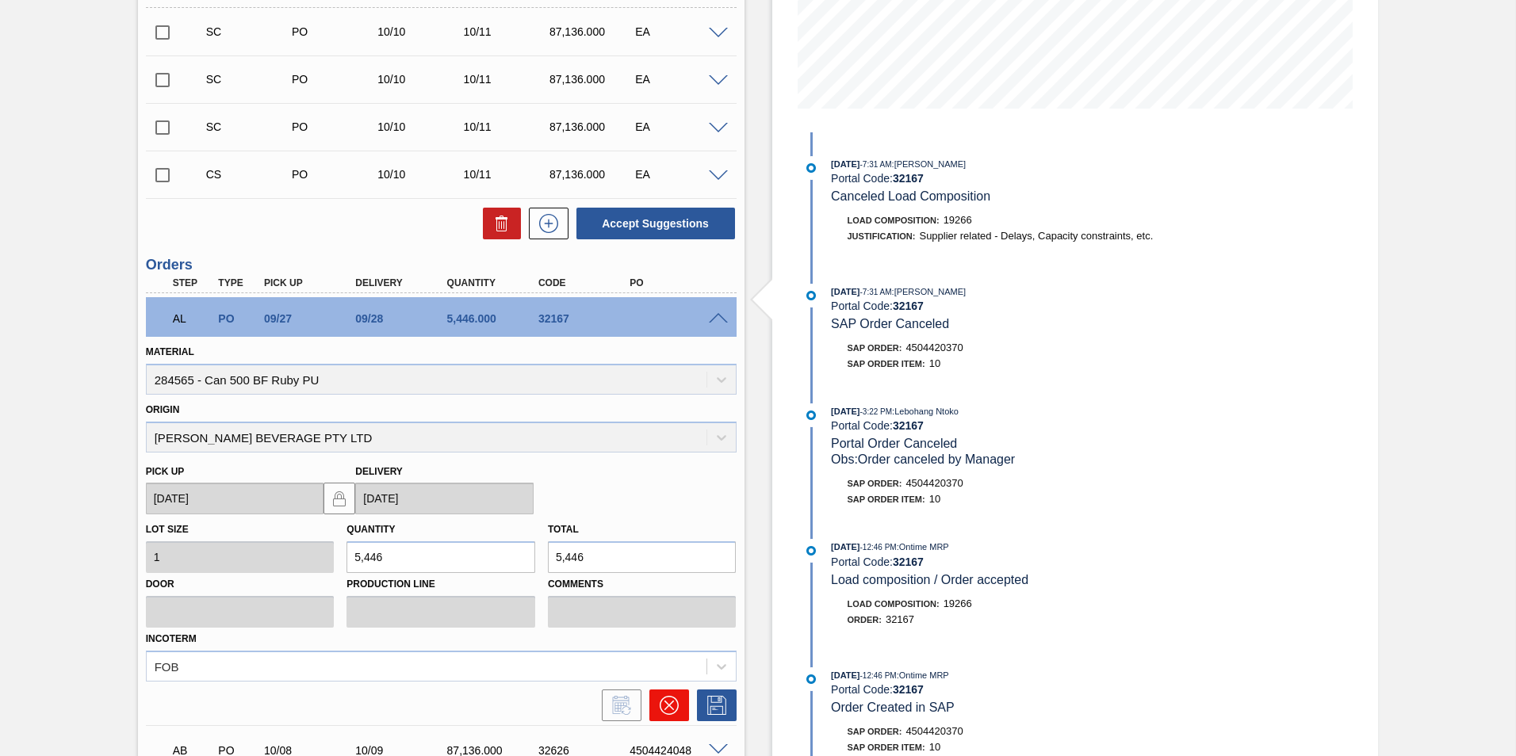
click at [669, 702] on icon at bounding box center [669, 705] width 19 height 19
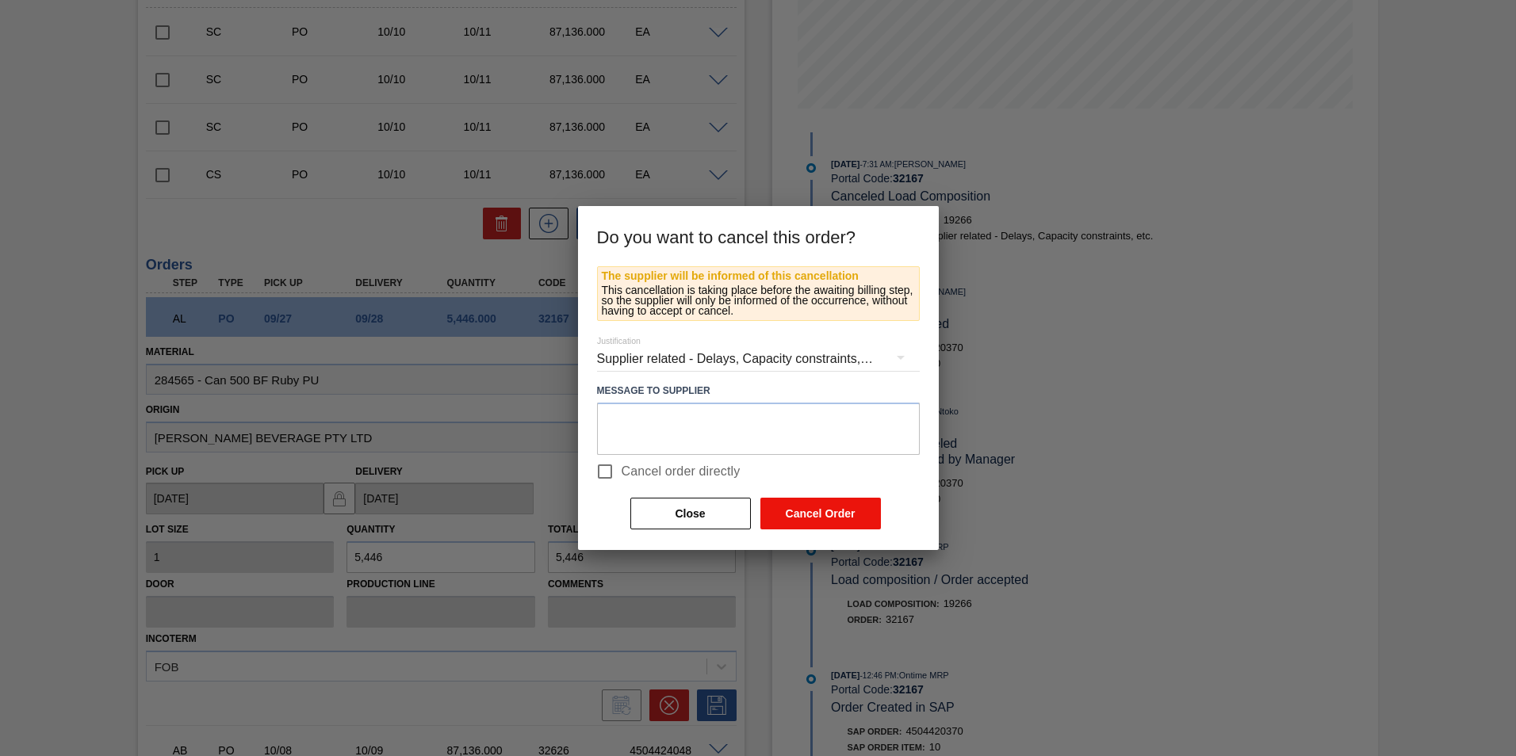
click at [834, 516] on button "Cancel Order" at bounding box center [820, 514] width 120 height 32
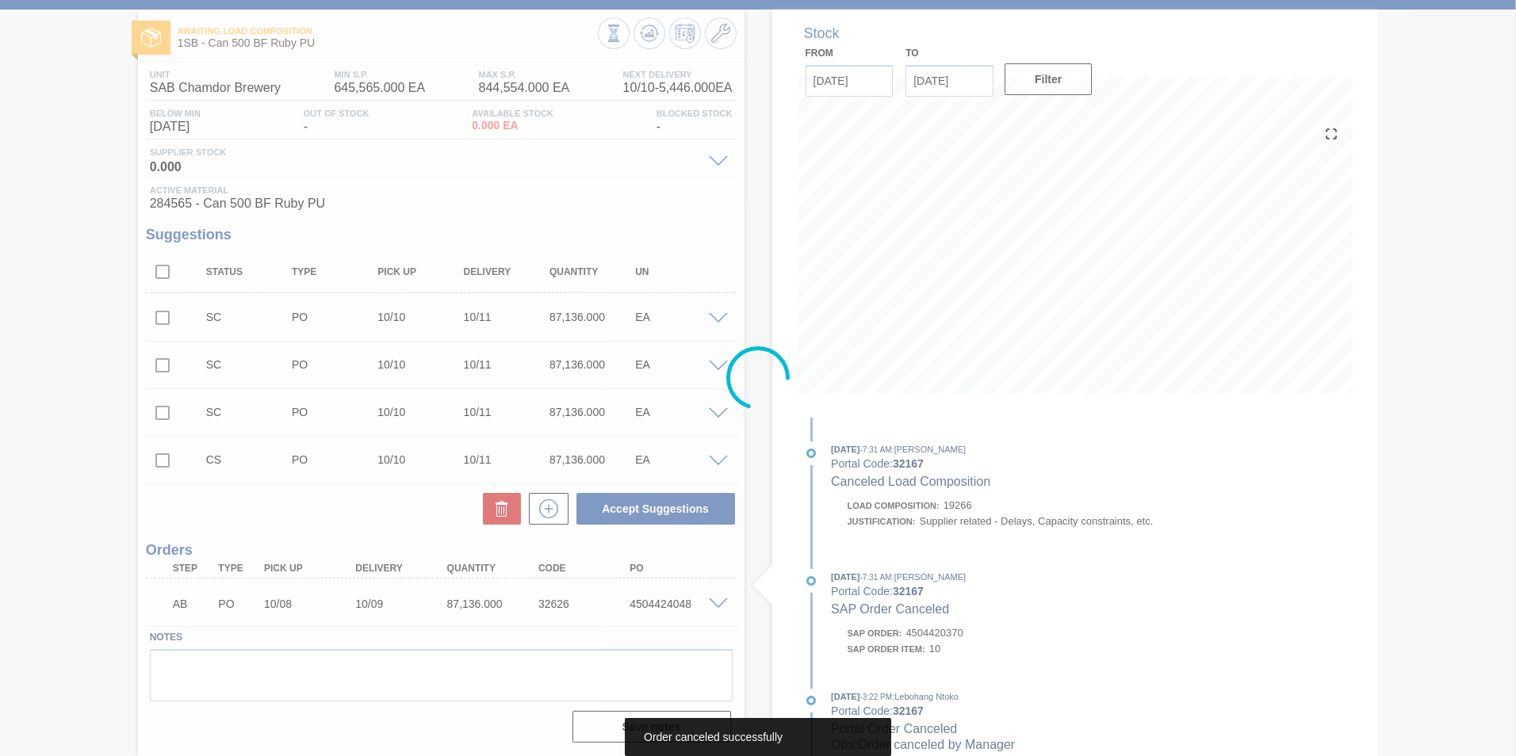
scroll to position [70, 0]
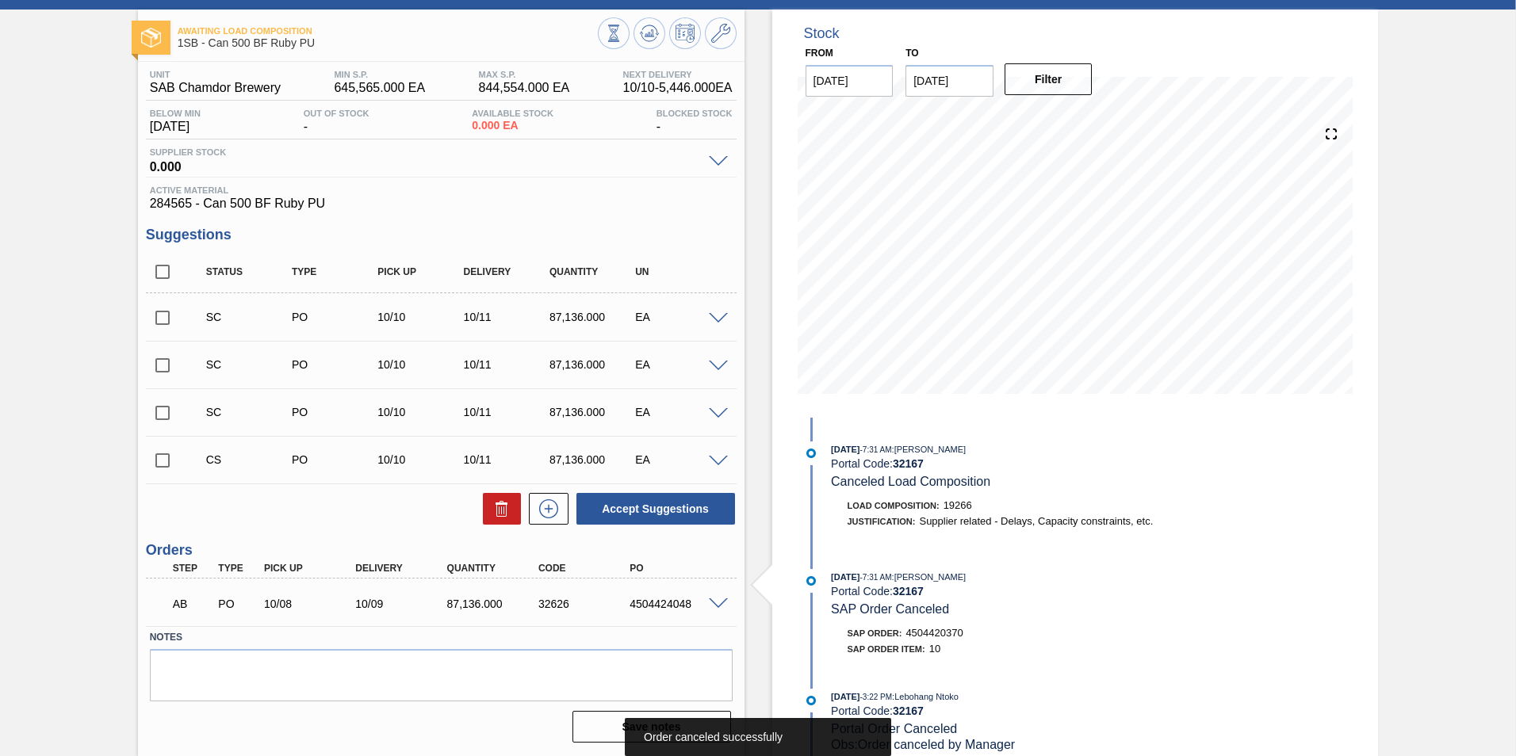
click at [717, 460] on span at bounding box center [718, 462] width 19 height 12
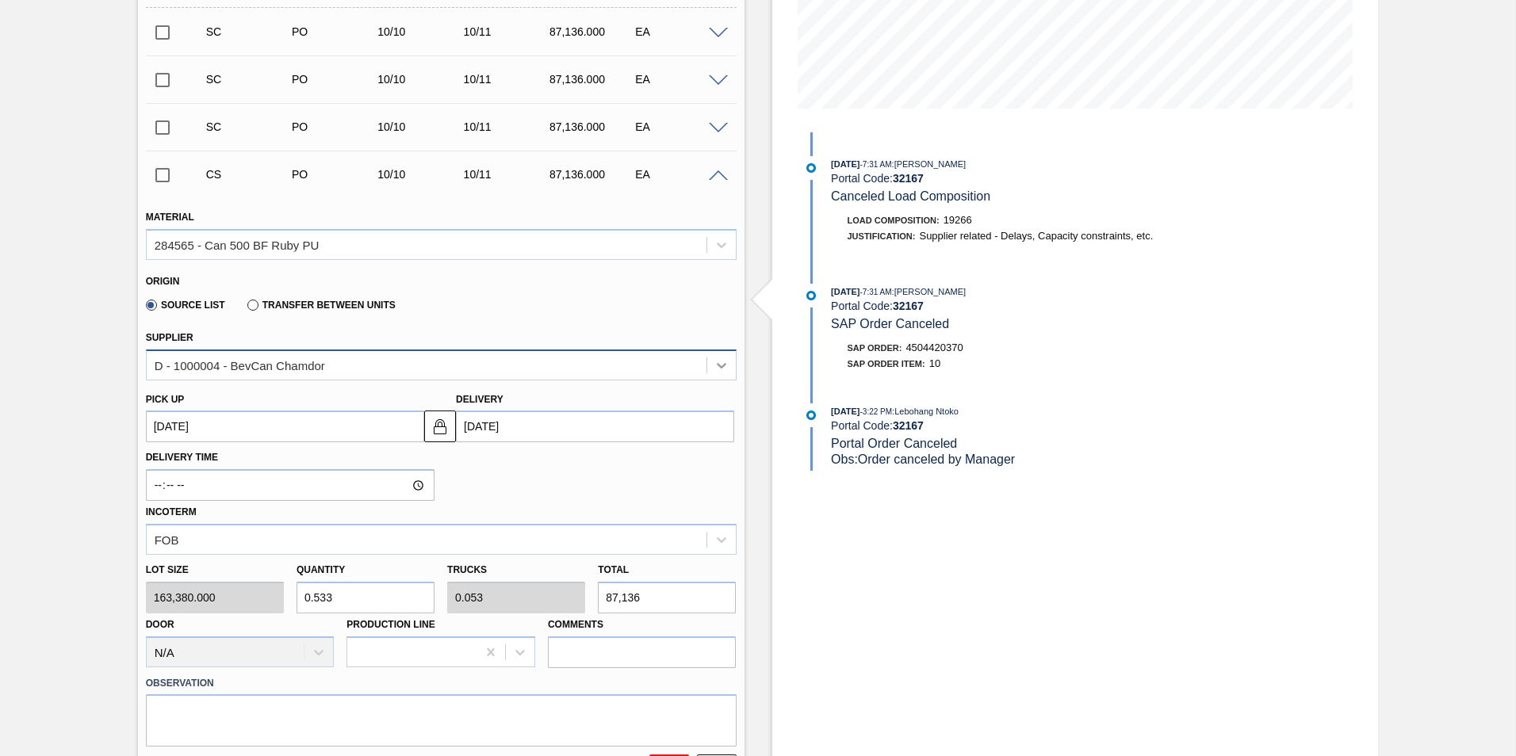
click at [713, 365] on icon at bounding box center [721, 366] width 16 height 16
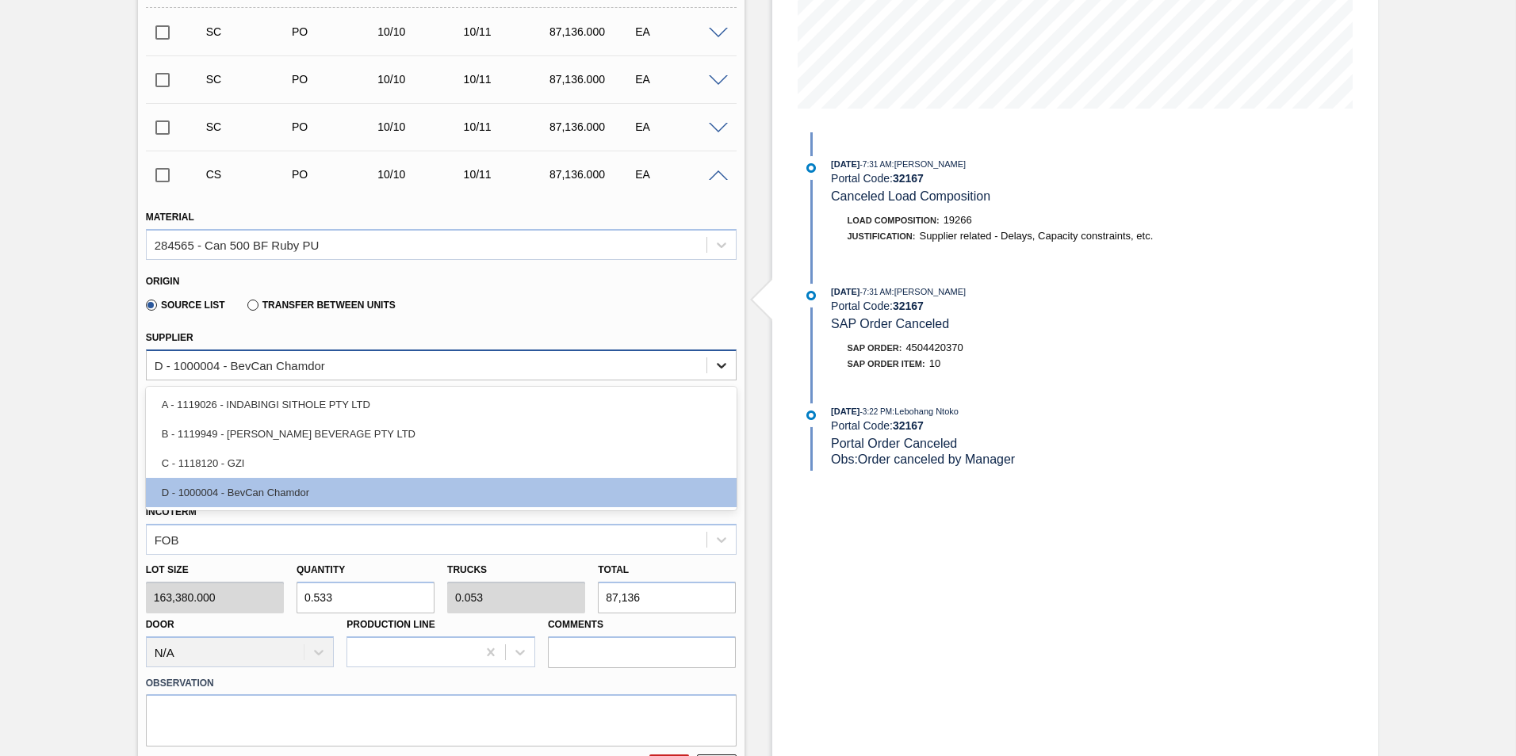
click at [713, 365] on icon at bounding box center [721, 366] width 16 height 16
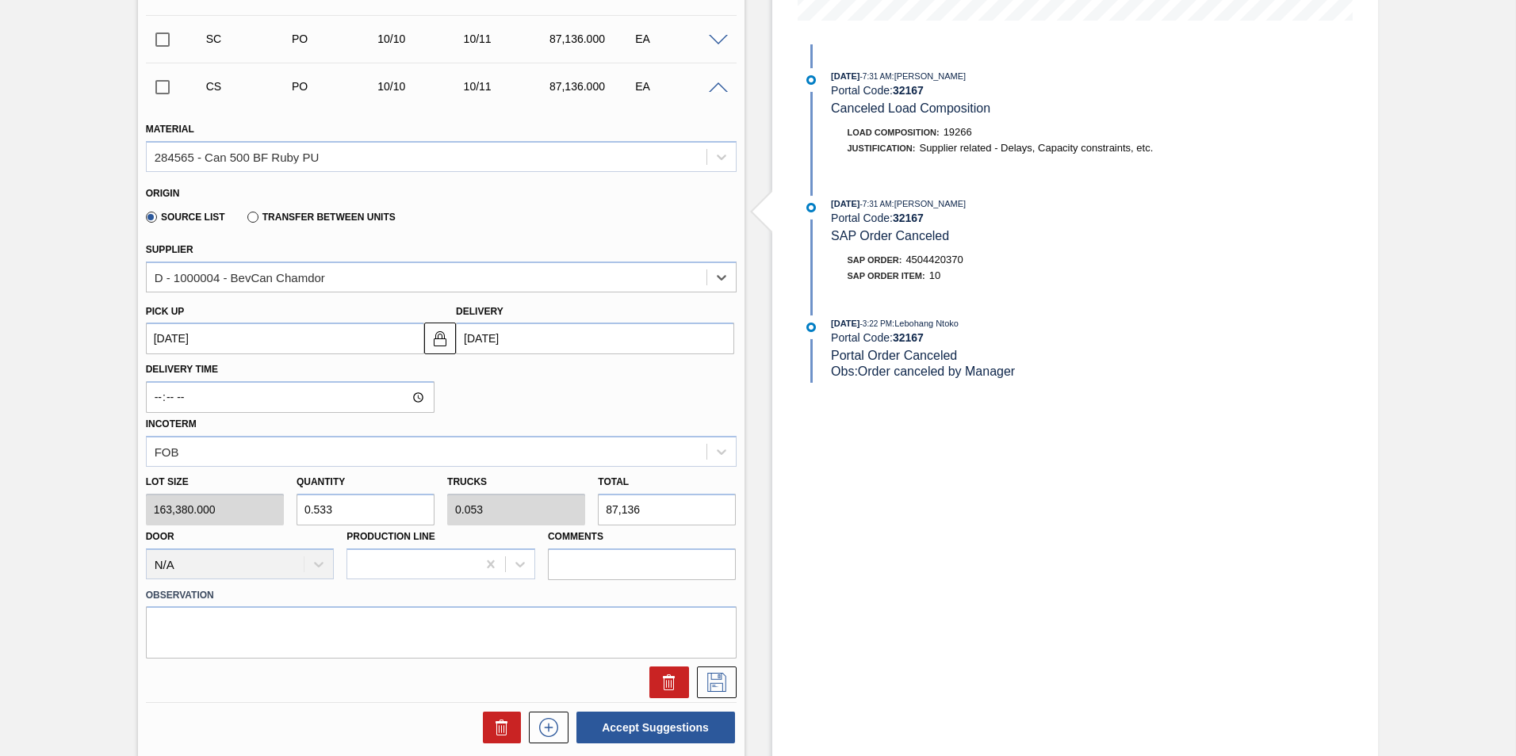
scroll to position [593, 0]
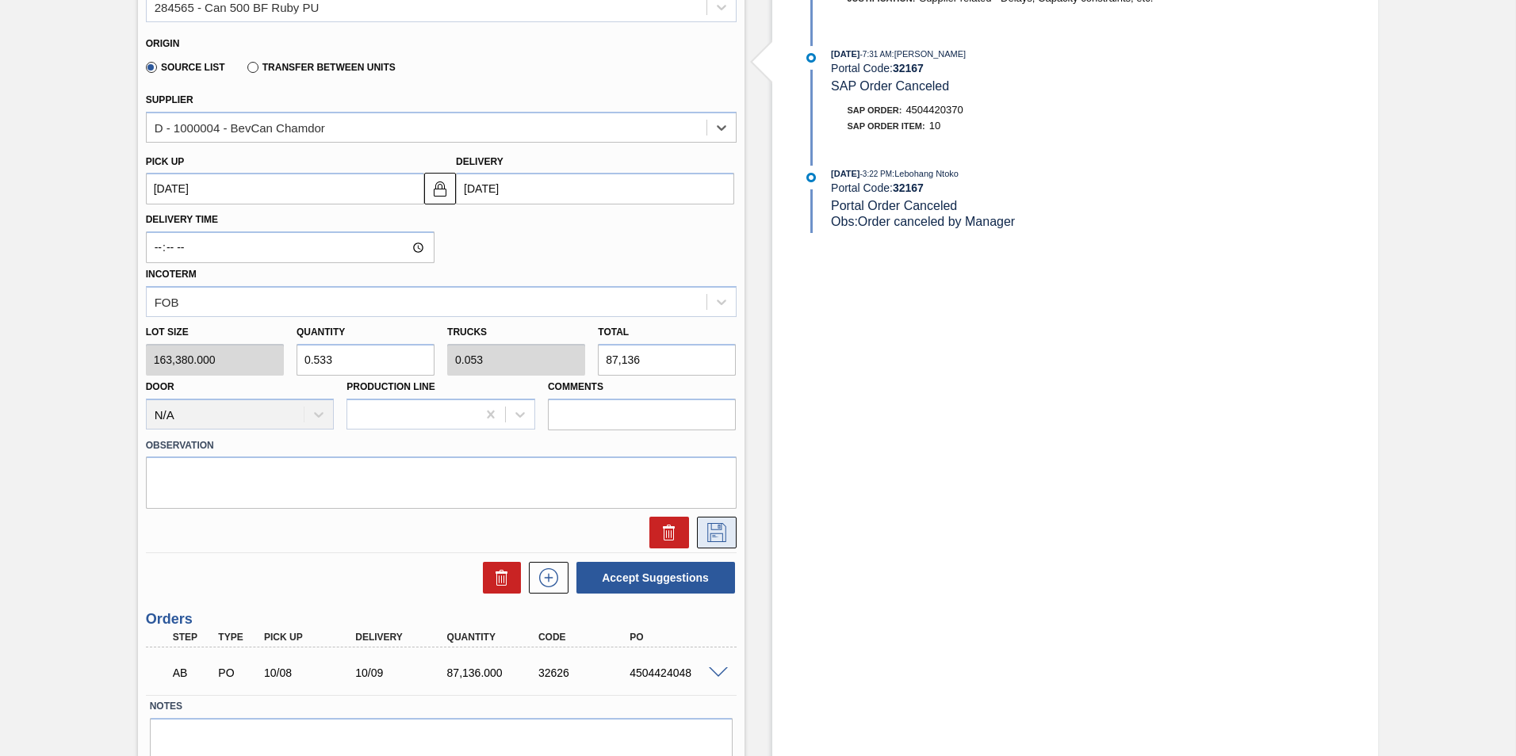
click at [710, 534] on icon at bounding box center [716, 532] width 25 height 19
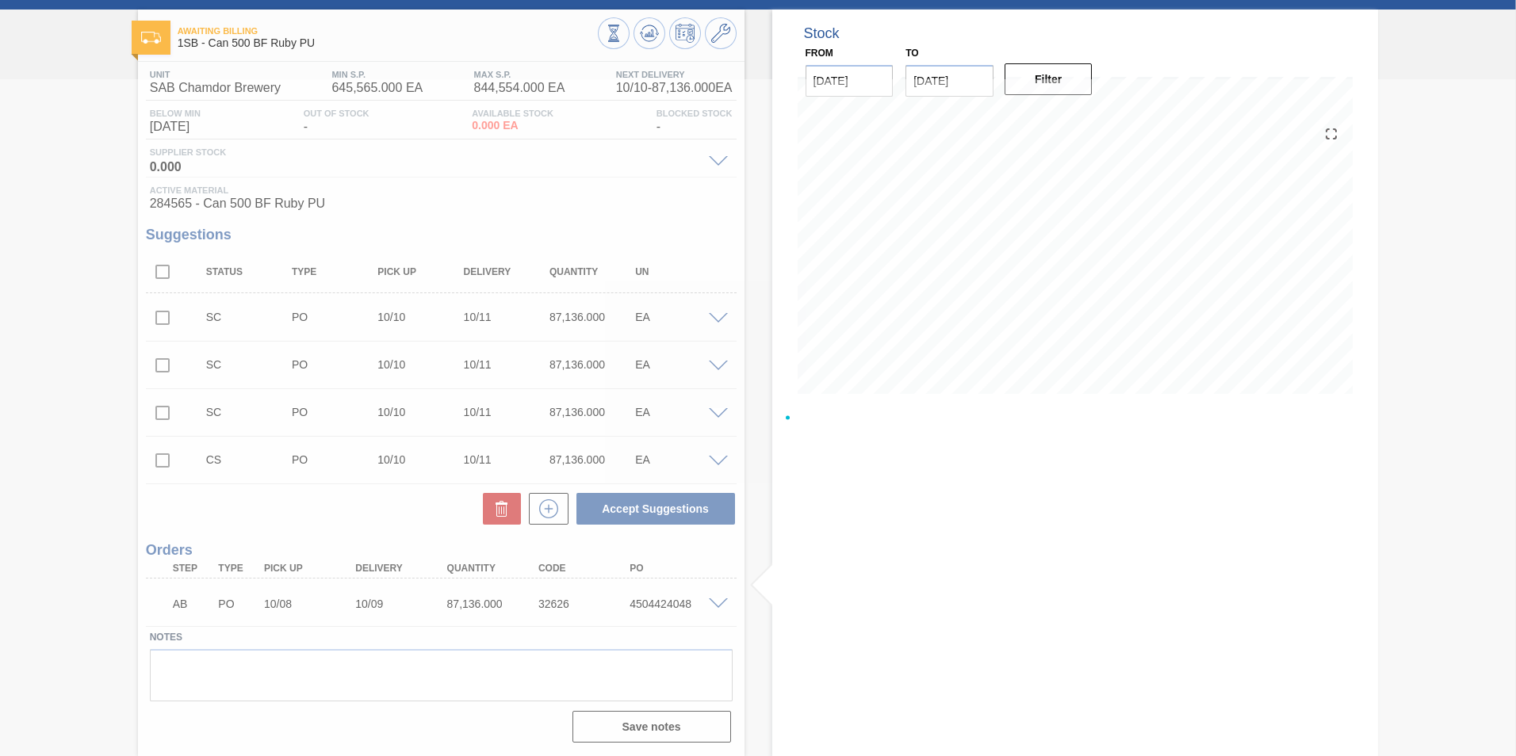
scroll to position [70, 0]
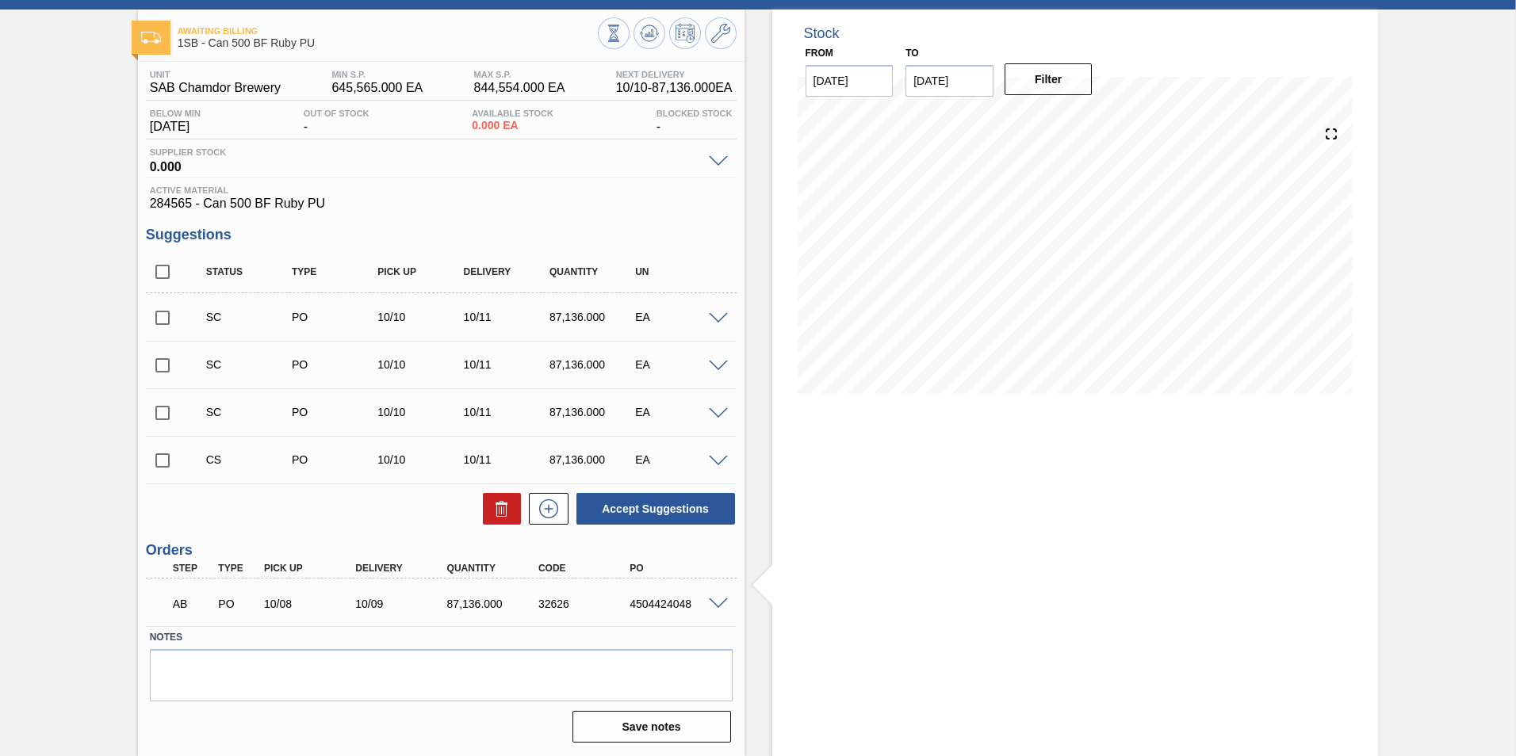
click at [713, 461] on span at bounding box center [718, 462] width 19 height 12
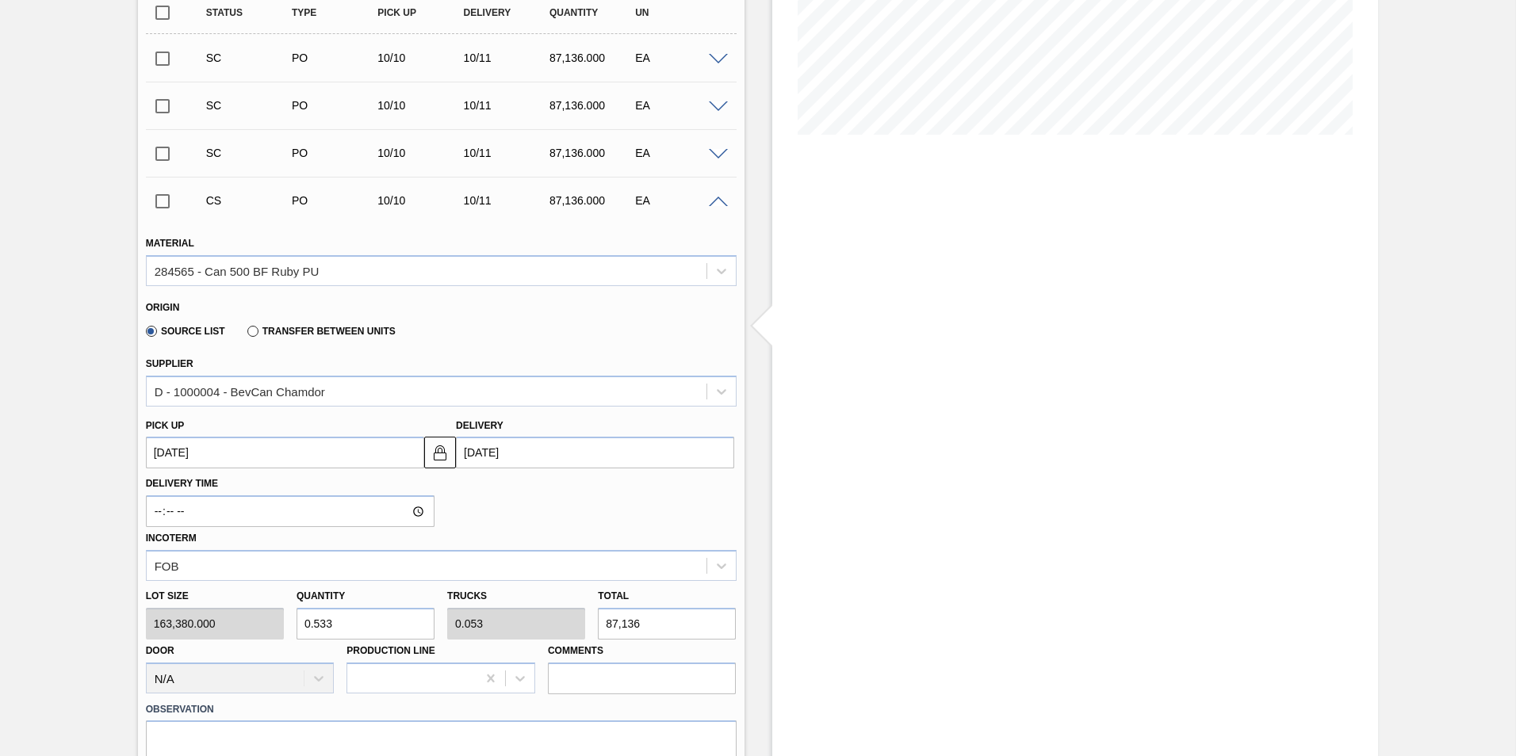
scroll to position [308, 0]
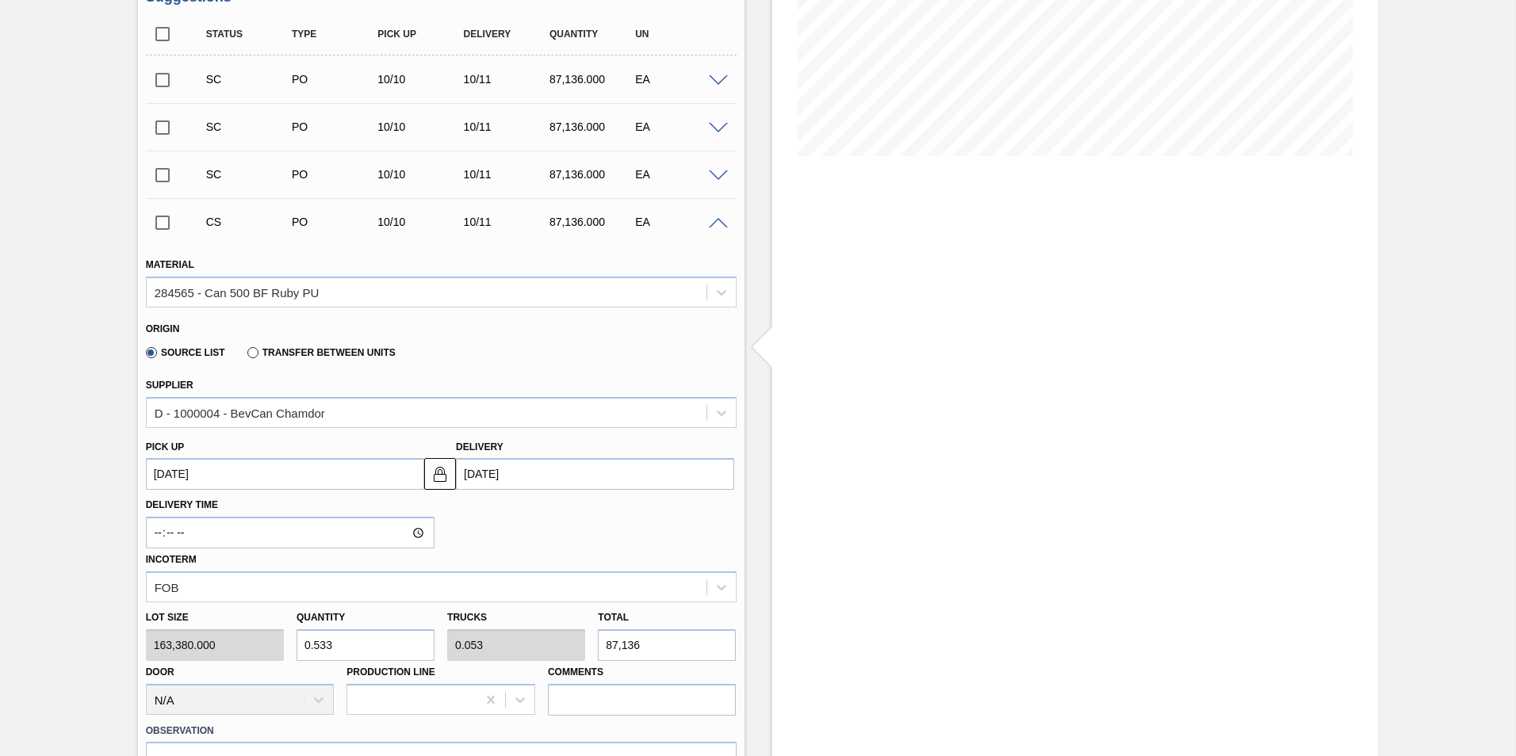
click at [163, 226] on input "checkbox" at bounding box center [162, 222] width 33 height 33
click at [713, 221] on span at bounding box center [718, 224] width 19 height 12
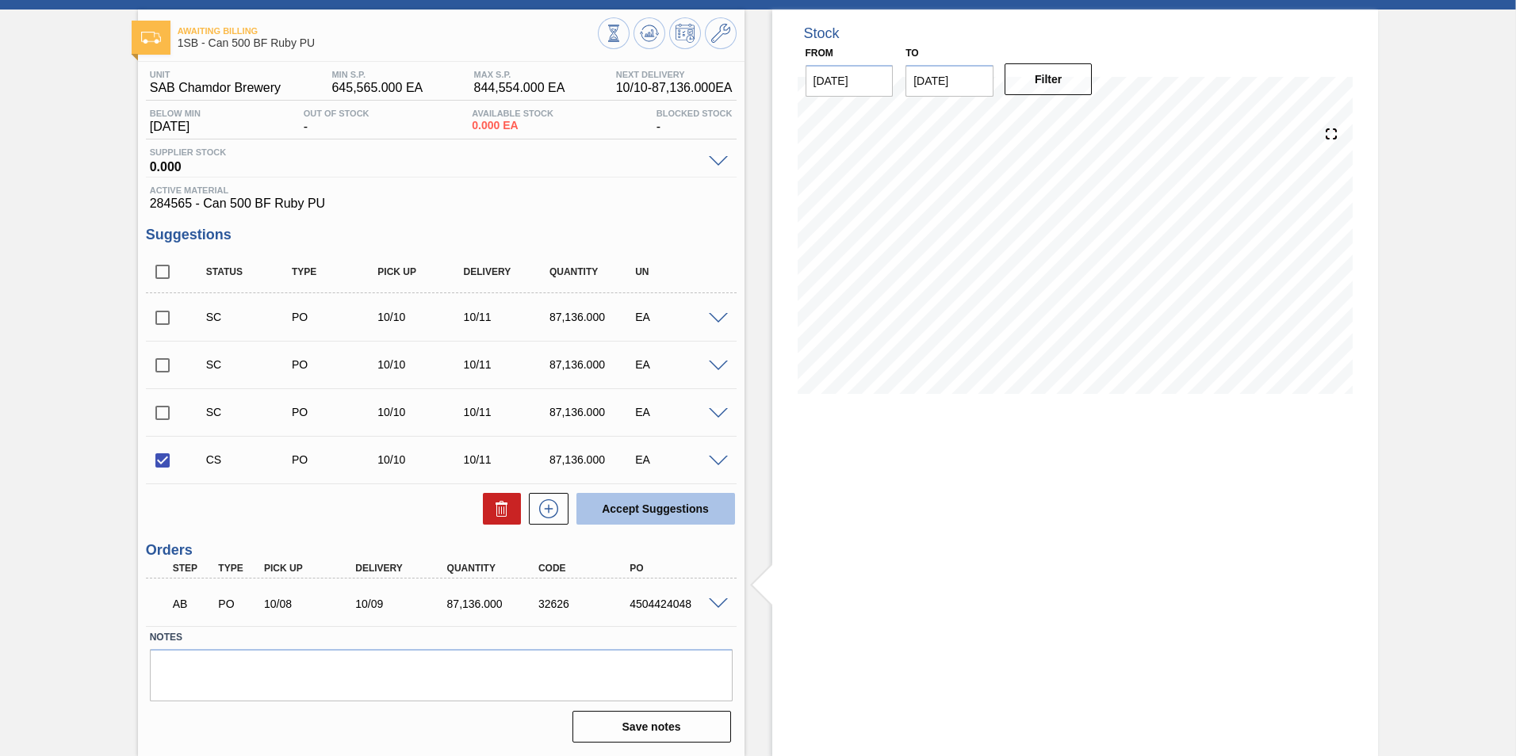
click at [690, 500] on button "Accept Suggestions" at bounding box center [655, 509] width 159 height 32
checkbox input "false"
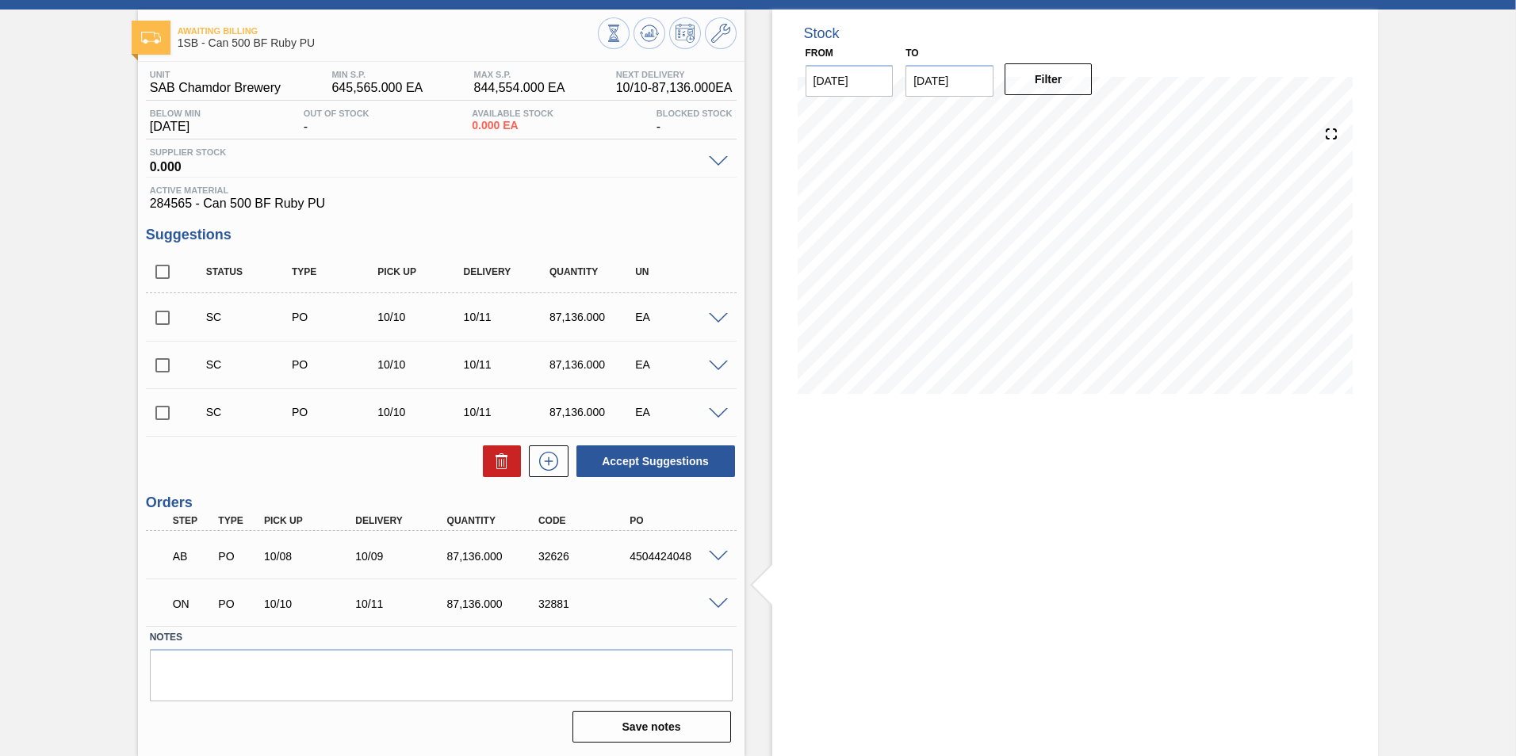
click at [717, 600] on span at bounding box center [718, 605] width 19 height 12
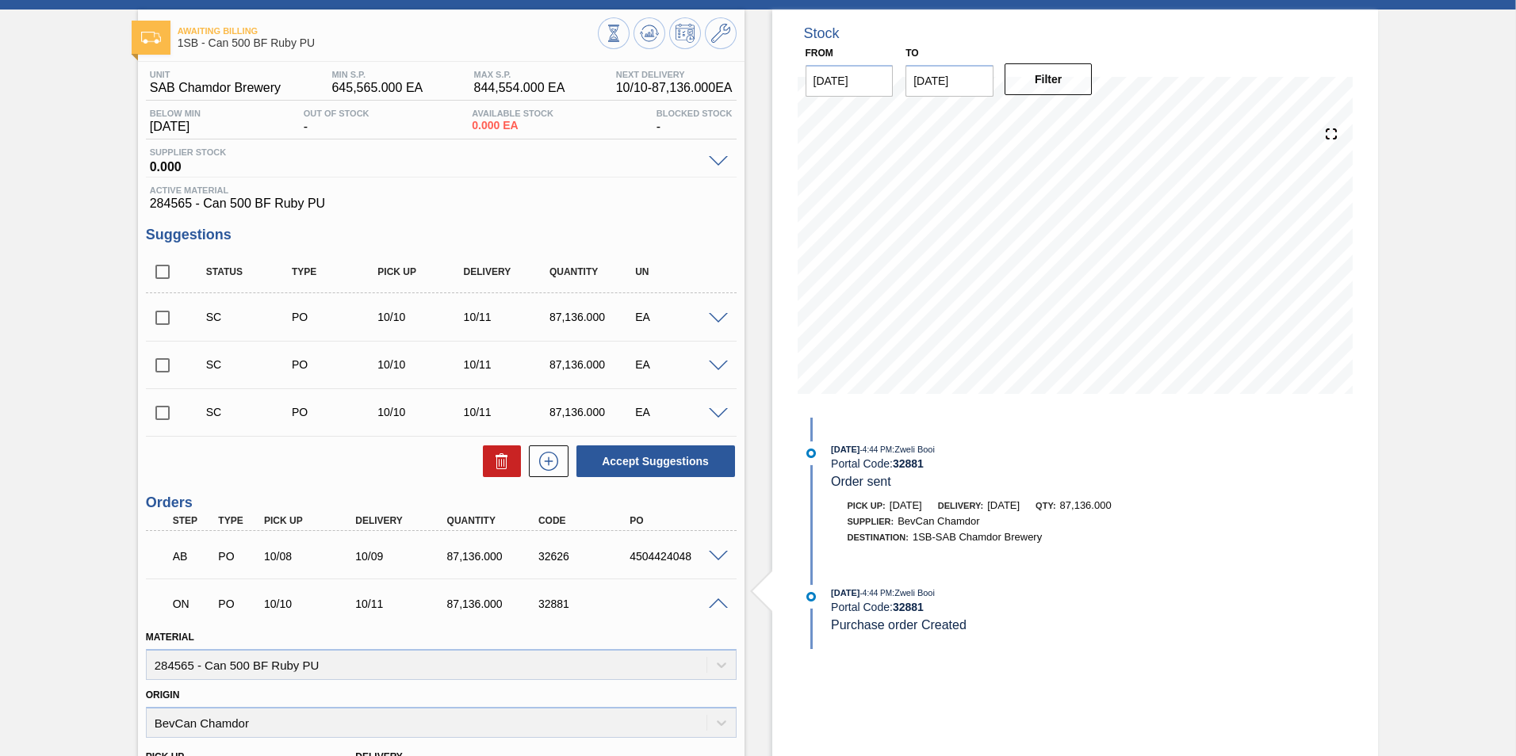
click at [717, 600] on span at bounding box center [718, 605] width 19 height 12
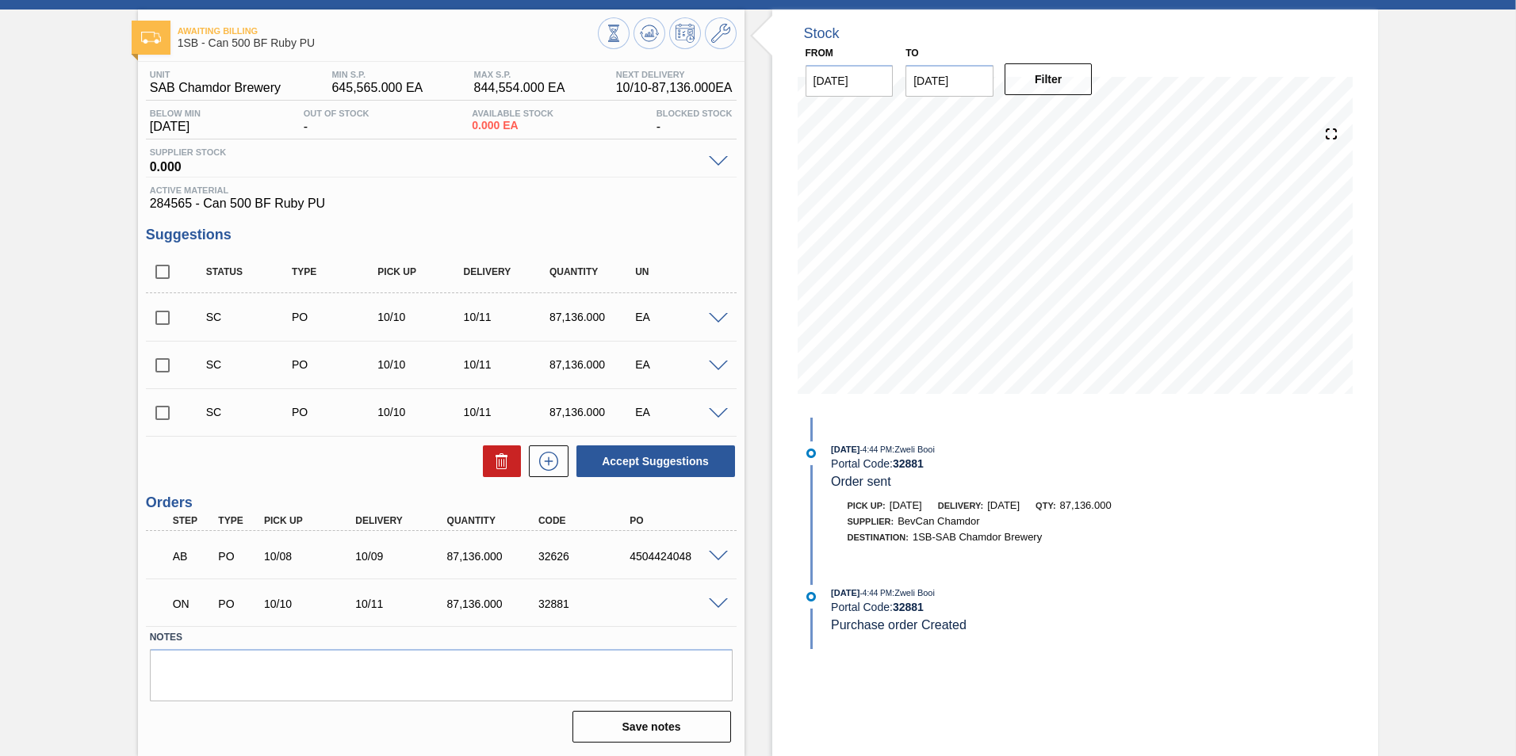
click at [713, 601] on span at bounding box center [718, 605] width 19 height 12
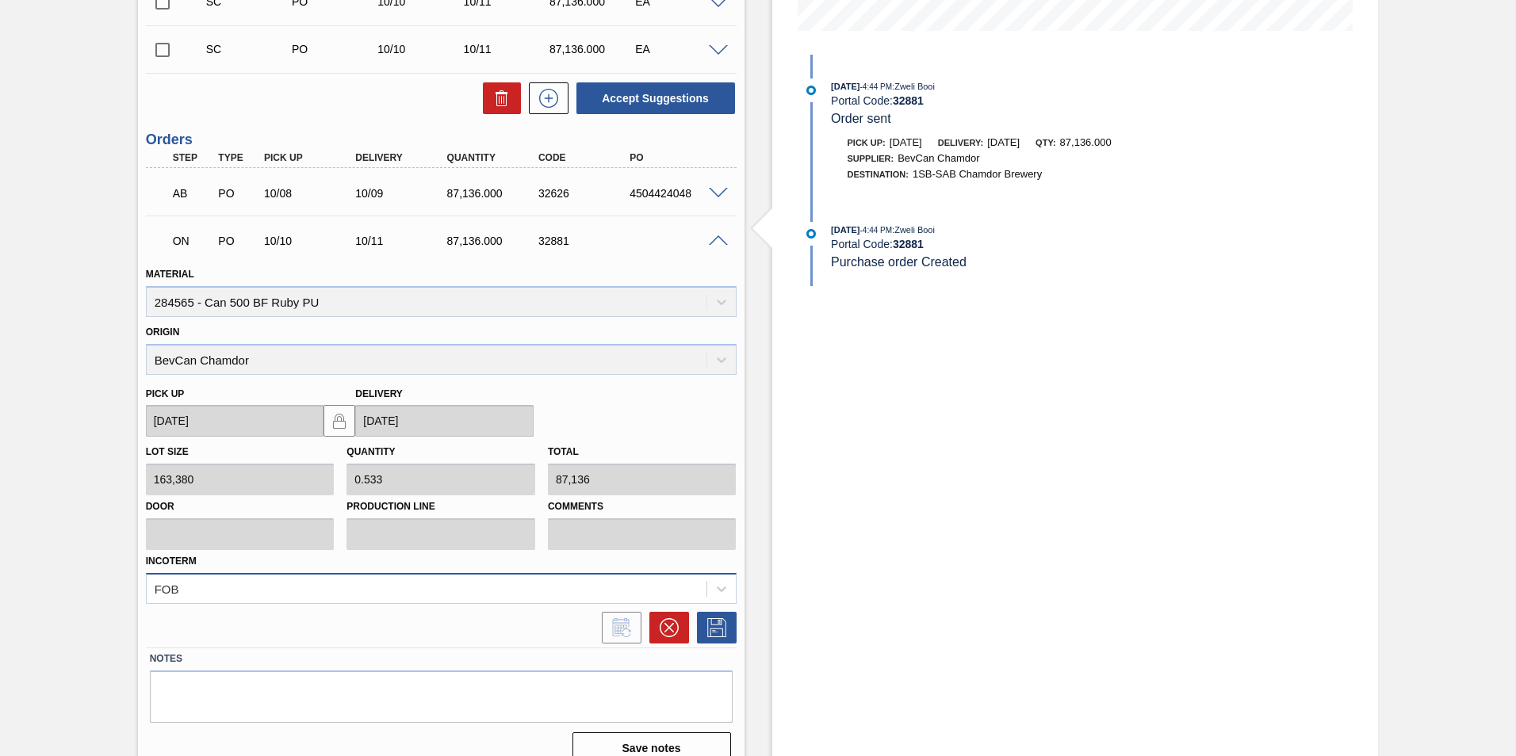
scroll to position [454, 0]
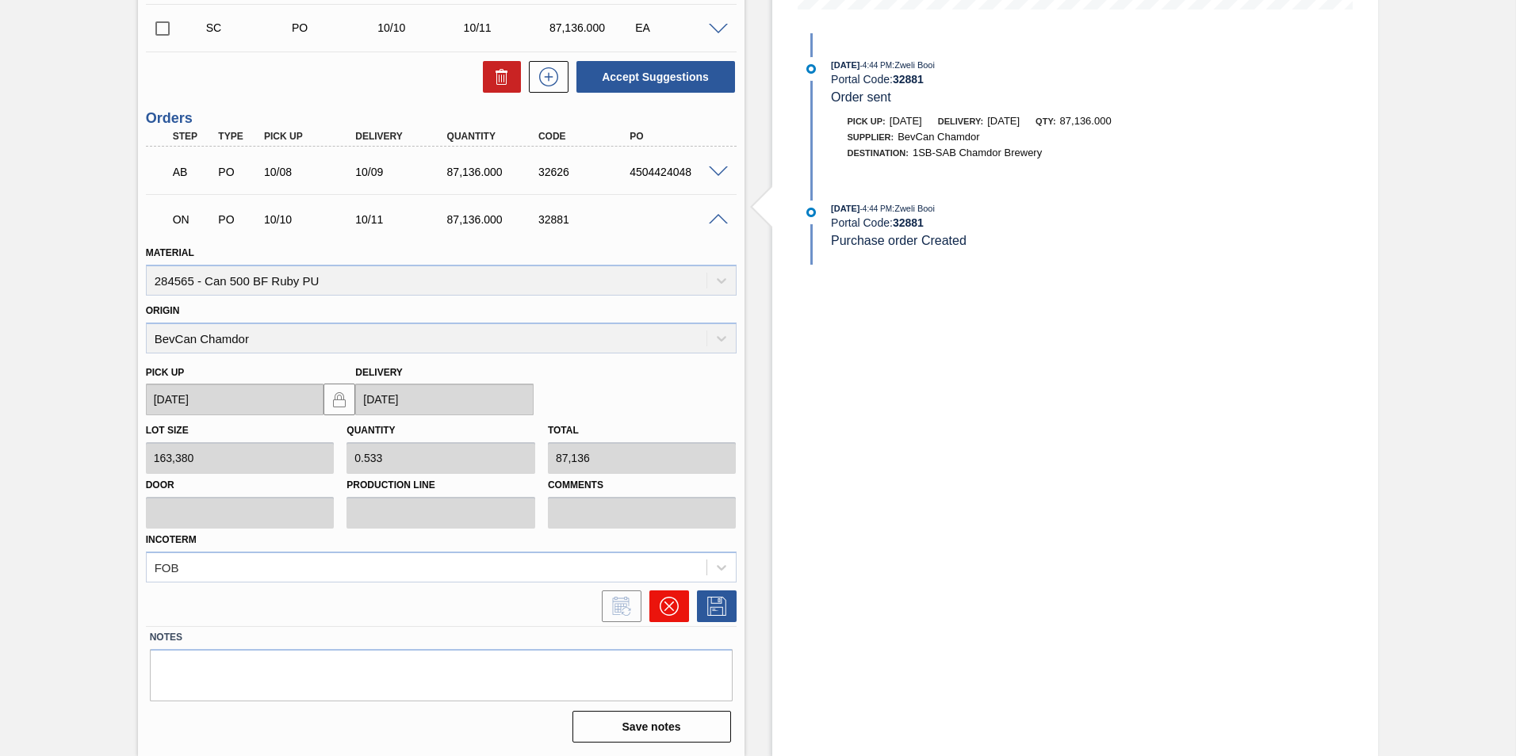
click at [666, 610] on icon at bounding box center [669, 606] width 19 height 19
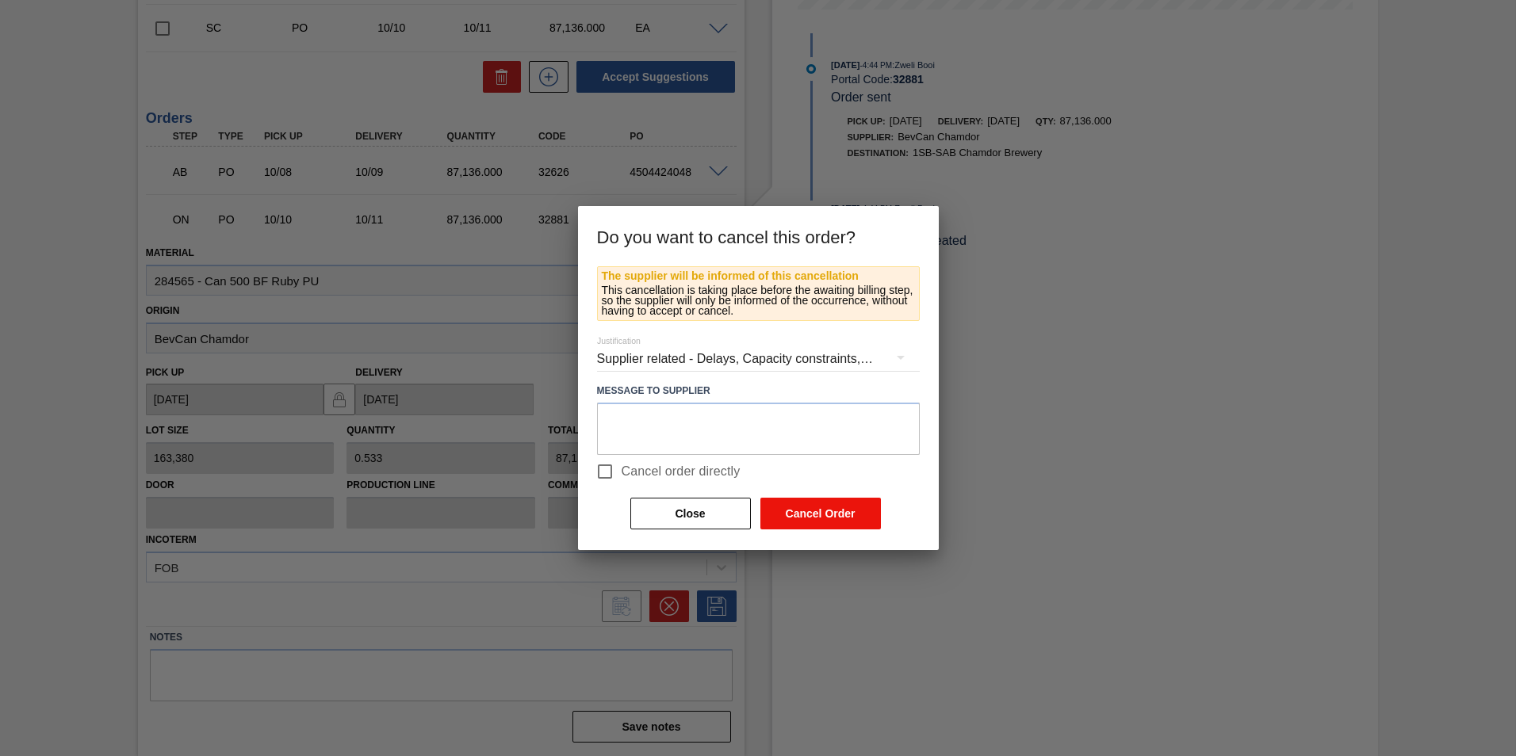
click at [821, 520] on button "Cancel Order" at bounding box center [820, 514] width 120 height 32
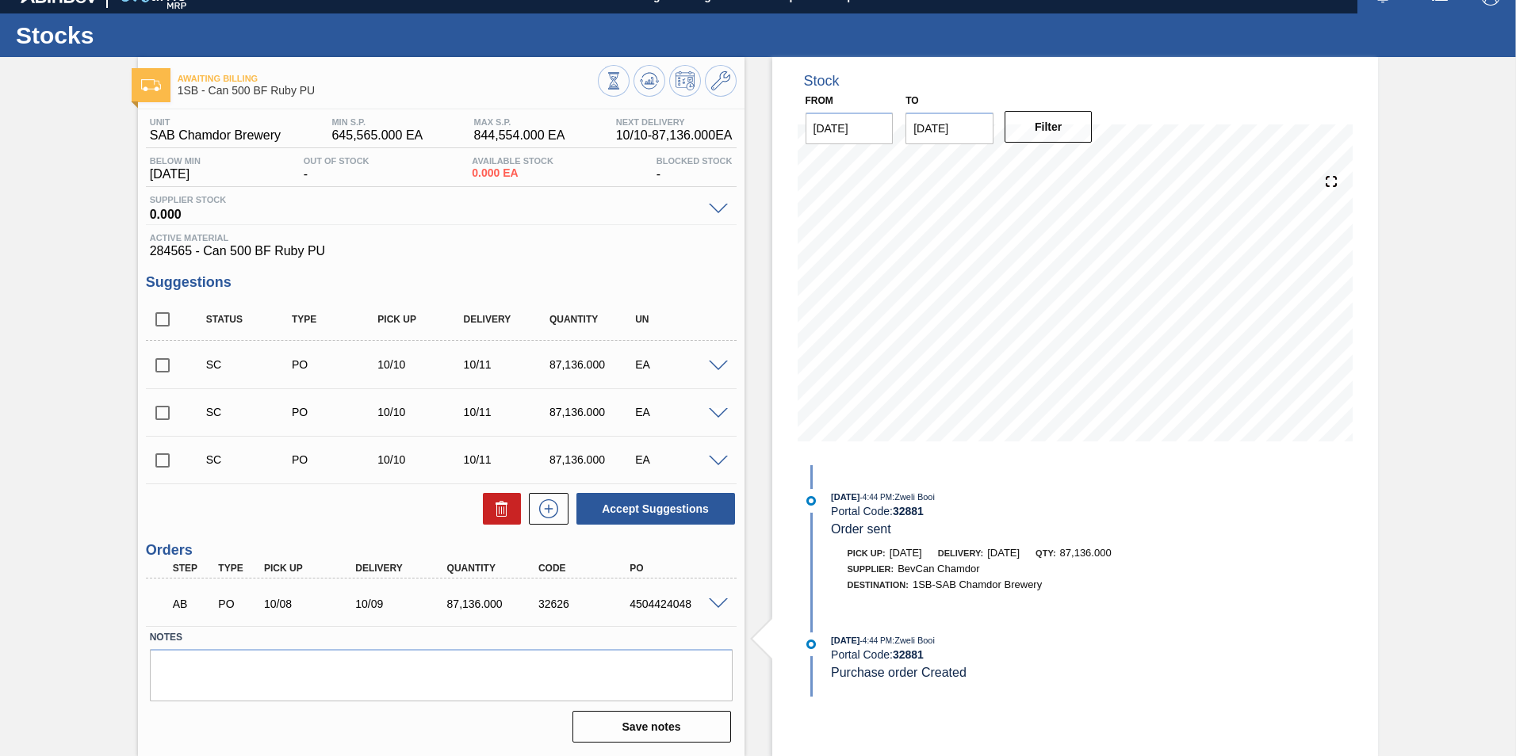
scroll to position [22, 0]
